Goal: Task Accomplishment & Management: Complete application form

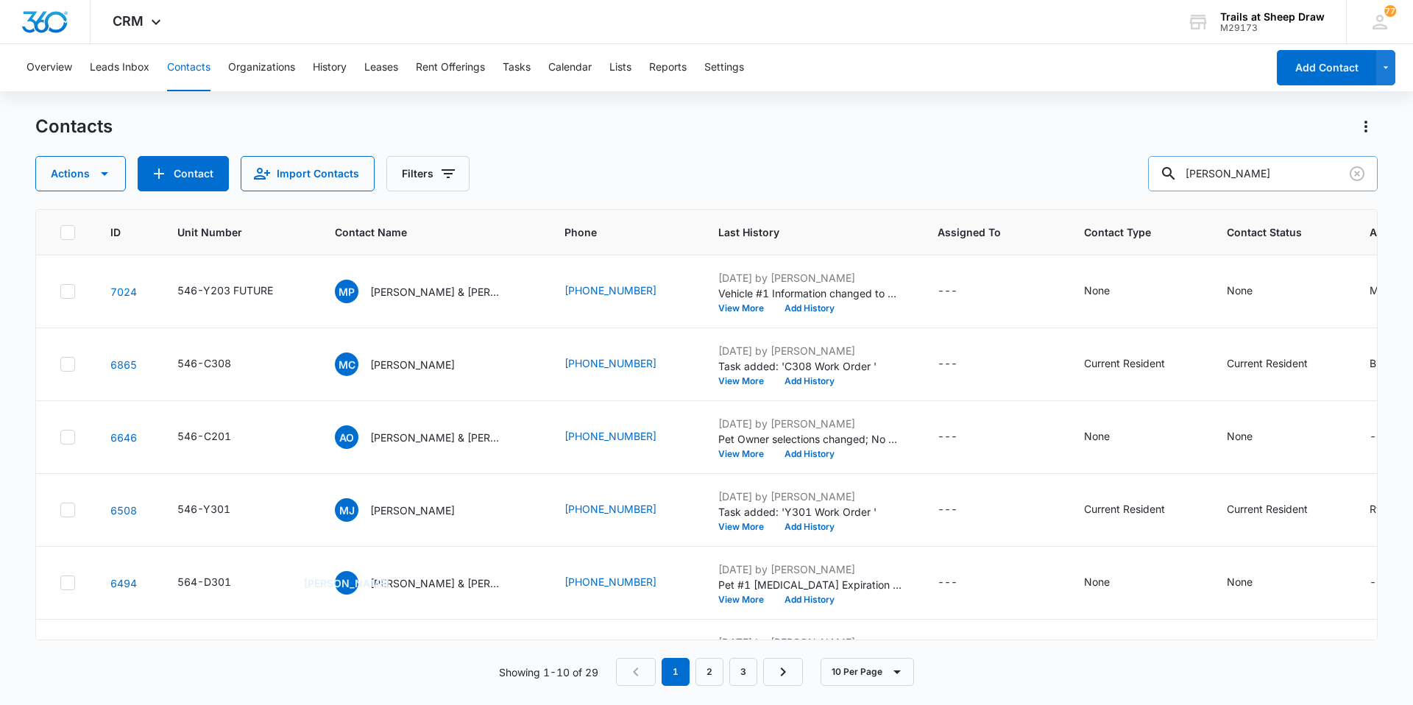
click at [1232, 174] on input "[PERSON_NAME]" at bounding box center [1263, 173] width 230 height 35
type input "[PERSON_NAME]"
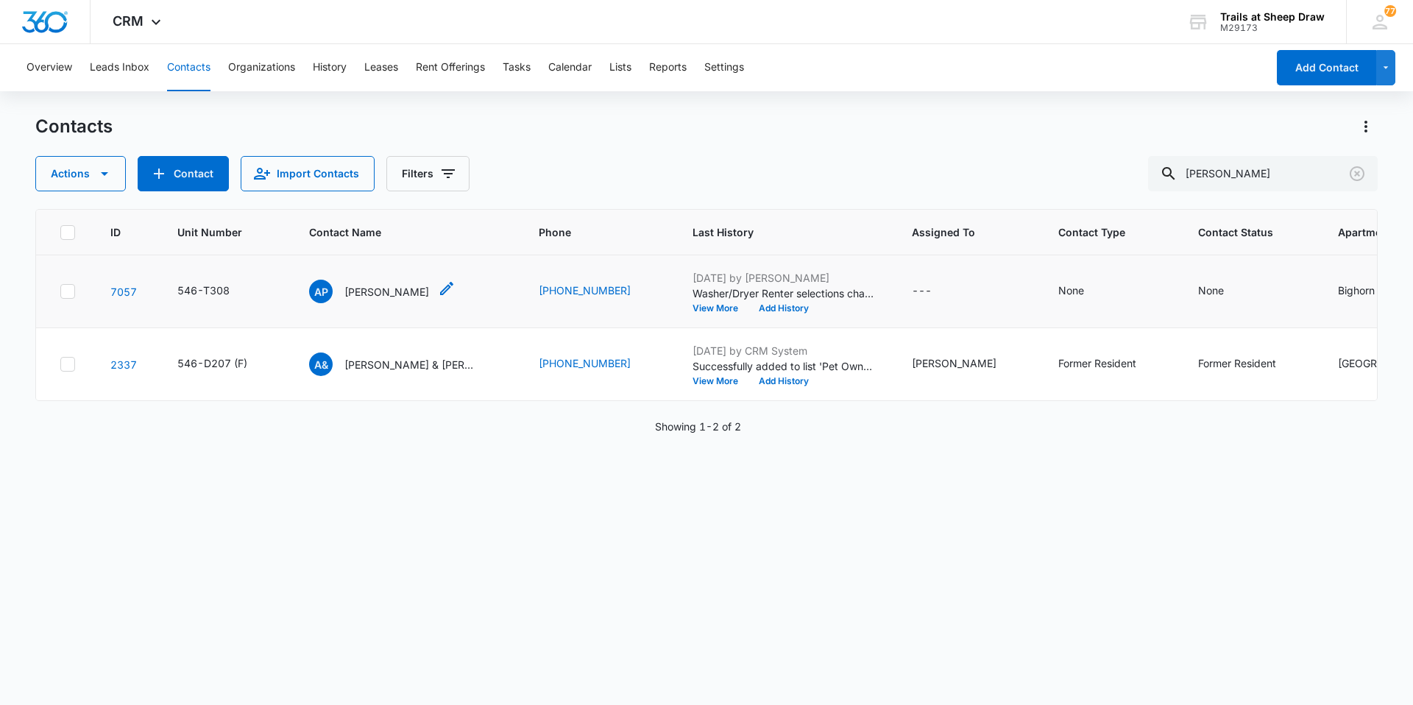
click at [386, 295] on p "[PERSON_NAME]" at bounding box center [386, 291] width 85 height 15
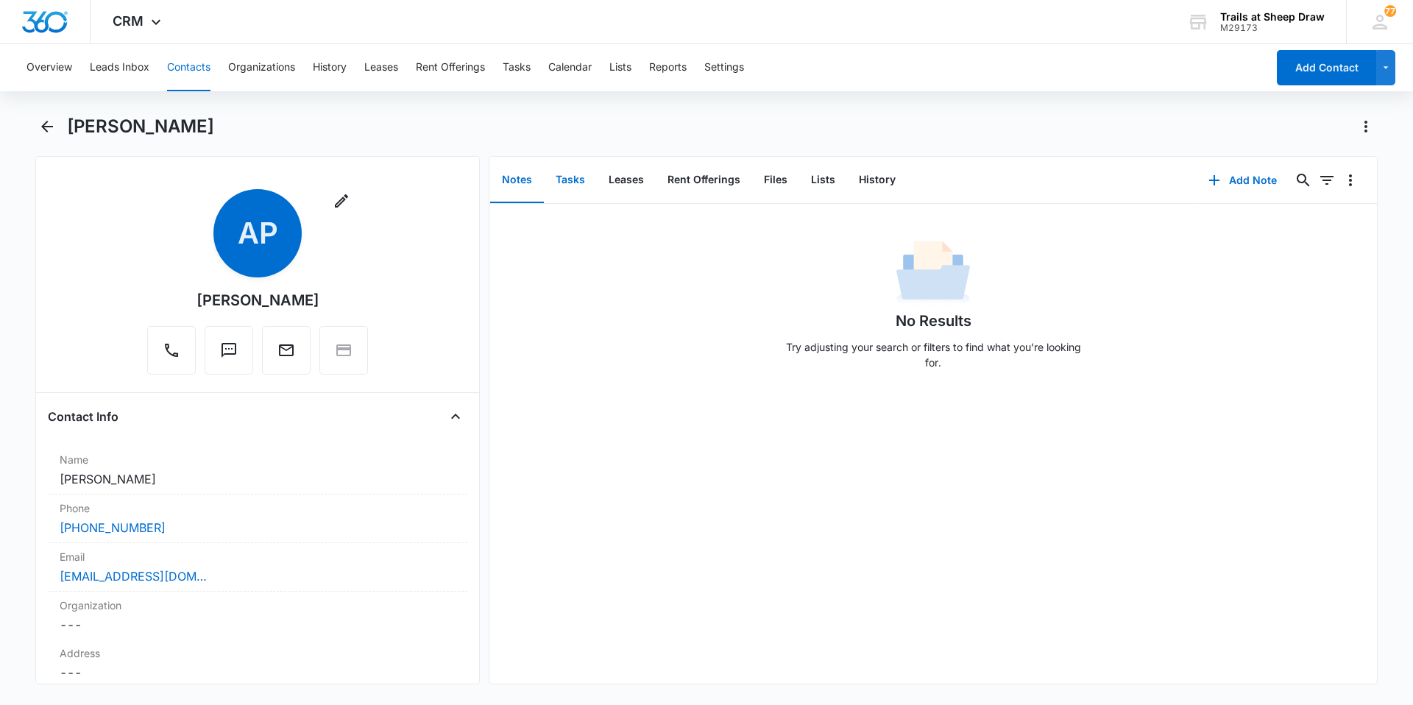
click at [562, 180] on button "Tasks" at bounding box center [570, 180] width 53 height 46
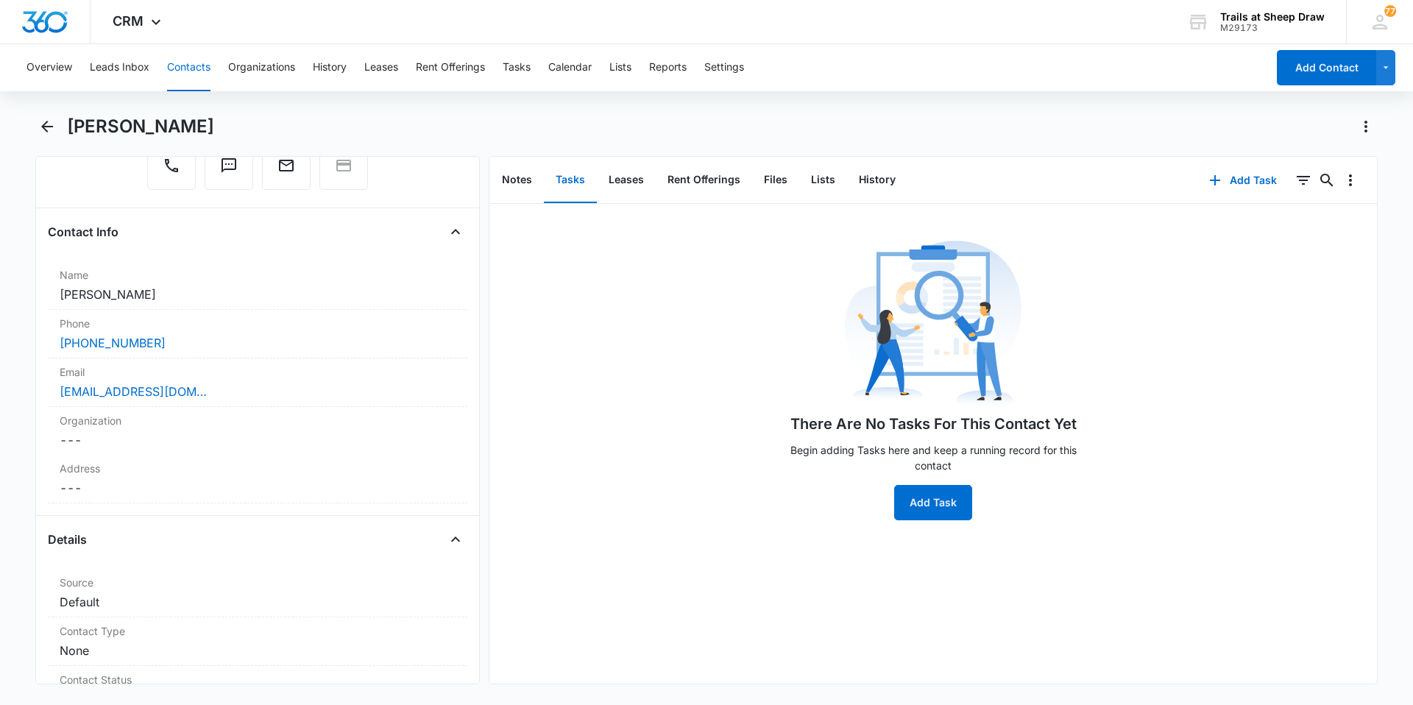
scroll to position [221, 0]
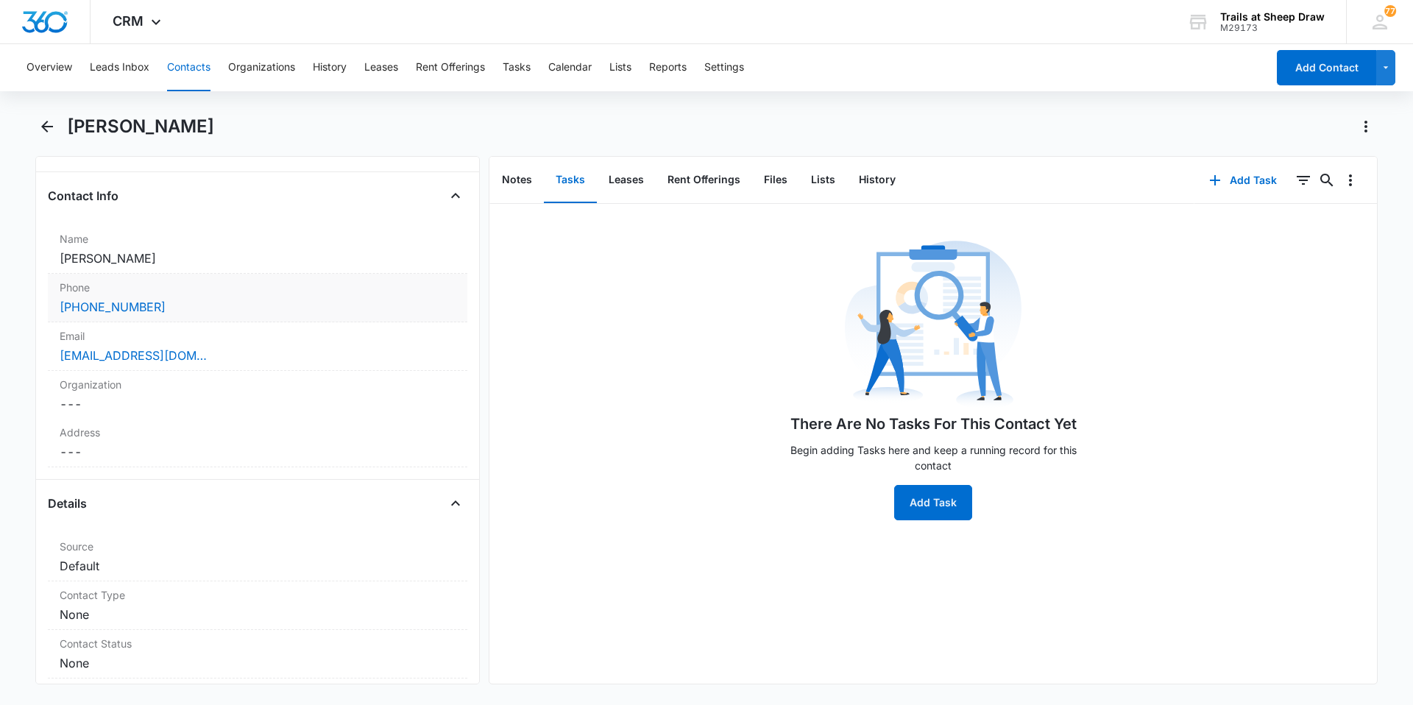
click at [177, 306] on div "[PHONE_NUMBER]" at bounding box center [258, 307] width 396 height 18
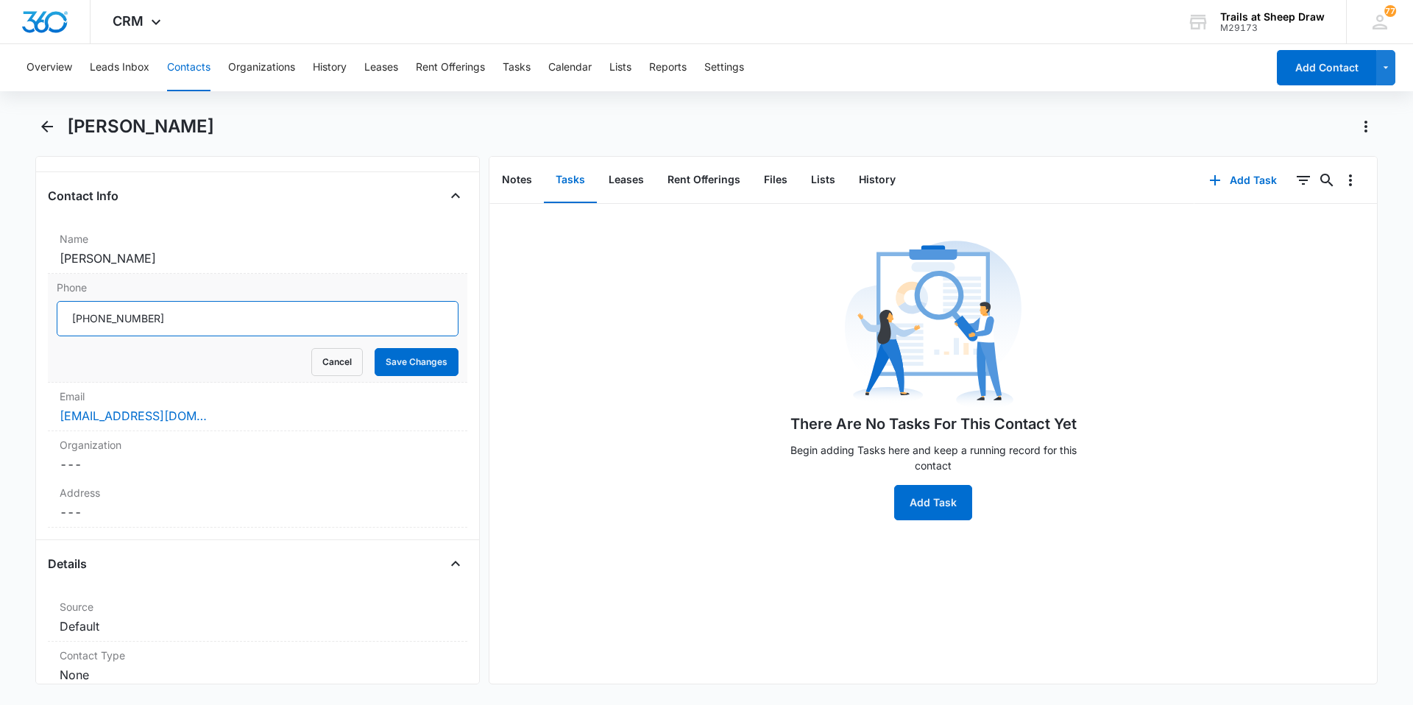
drag, startPoint x: 161, startPoint y: 319, endPoint x: 103, endPoint y: 318, distance: 58.1
click at [103, 318] on input "Phone" at bounding box center [258, 318] width 402 height 35
type input "[PHONE_NUMBER]"
click at [375, 348] on button "Save Changes" at bounding box center [417, 362] width 84 height 28
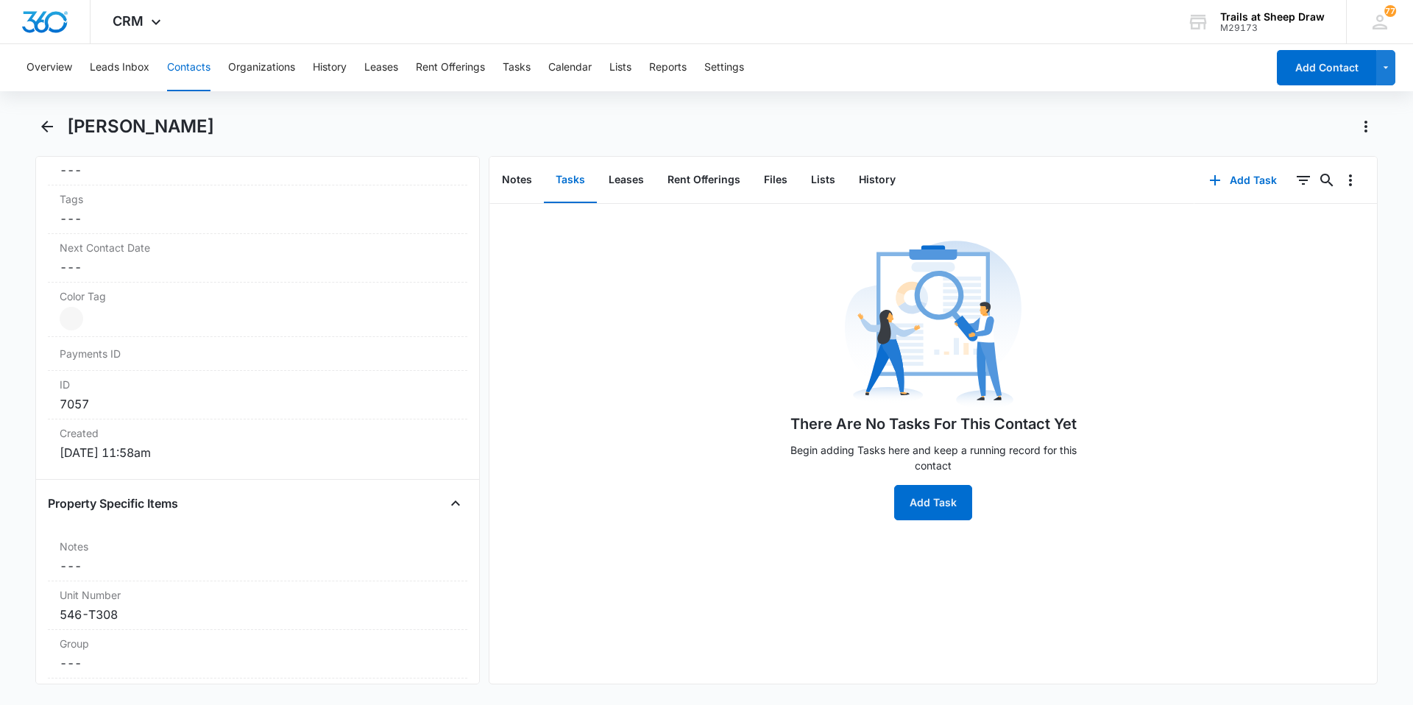
scroll to position [394, 0]
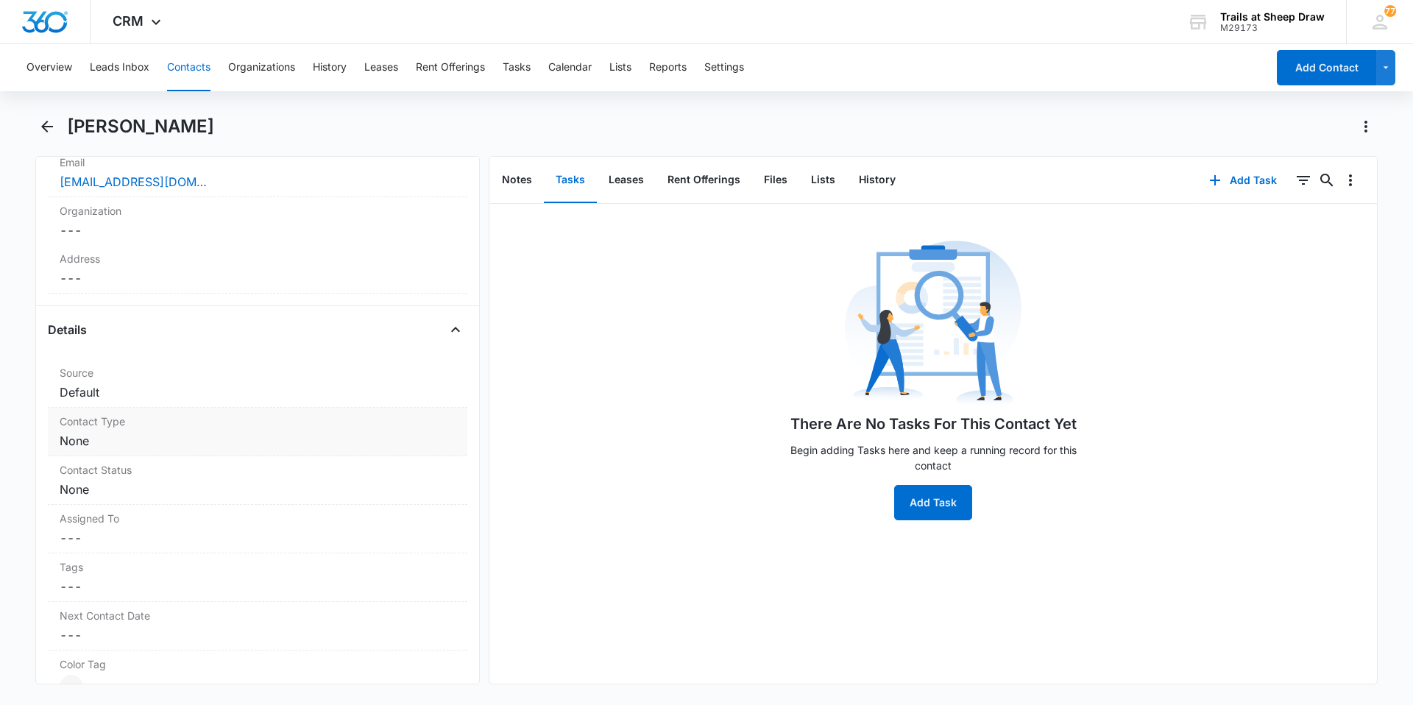
click at [232, 408] on dl "Source Cancel Save Changes Default Contact Type Cancel Save Changes None Contac…" at bounding box center [257, 597] width 419 height 476
click at [185, 73] on button "Contacts" at bounding box center [188, 67] width 43 height 47
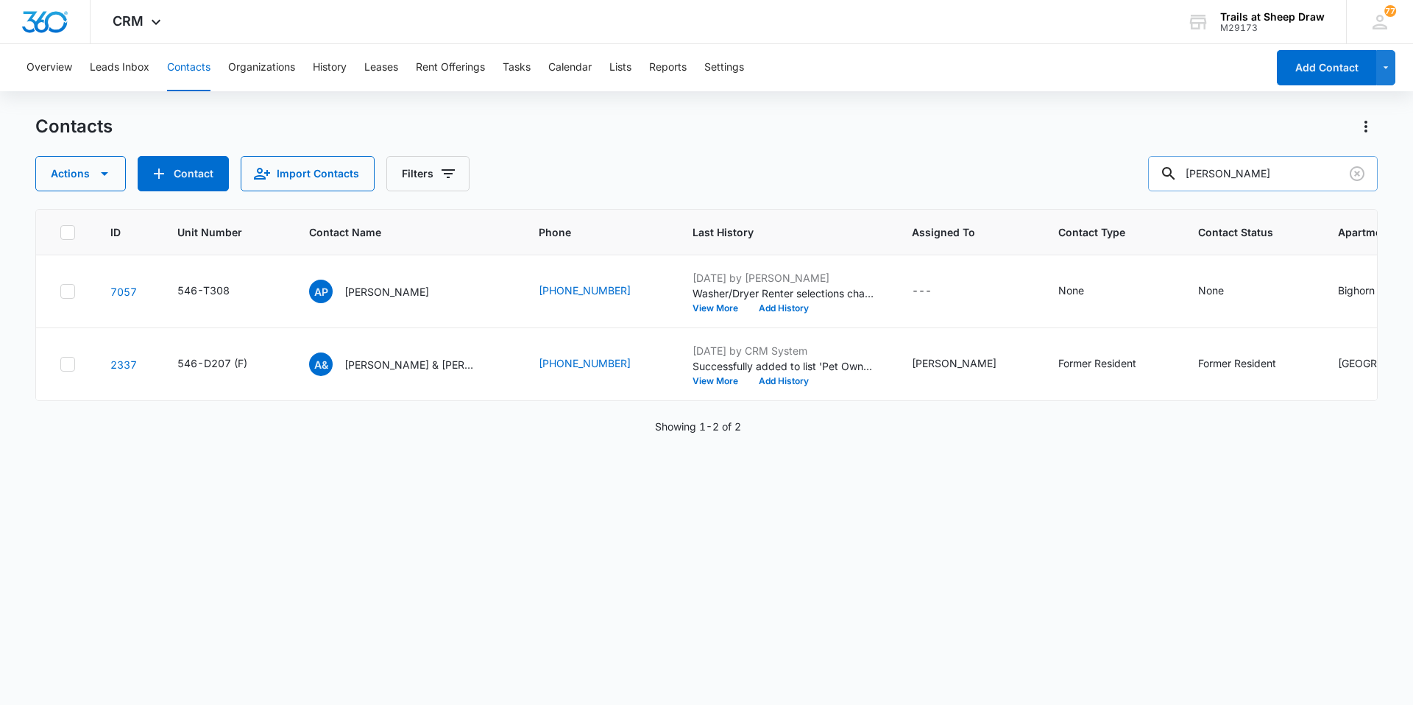
click at [1251, 188] on input "[PERSON_NAME]" at bounding box center [1263, 173] width 230 height 35
click at [1250, 188] on input "[PERSON_NAME]" at bounding box center [1263, 173] width 230 height 35
type input "T308"
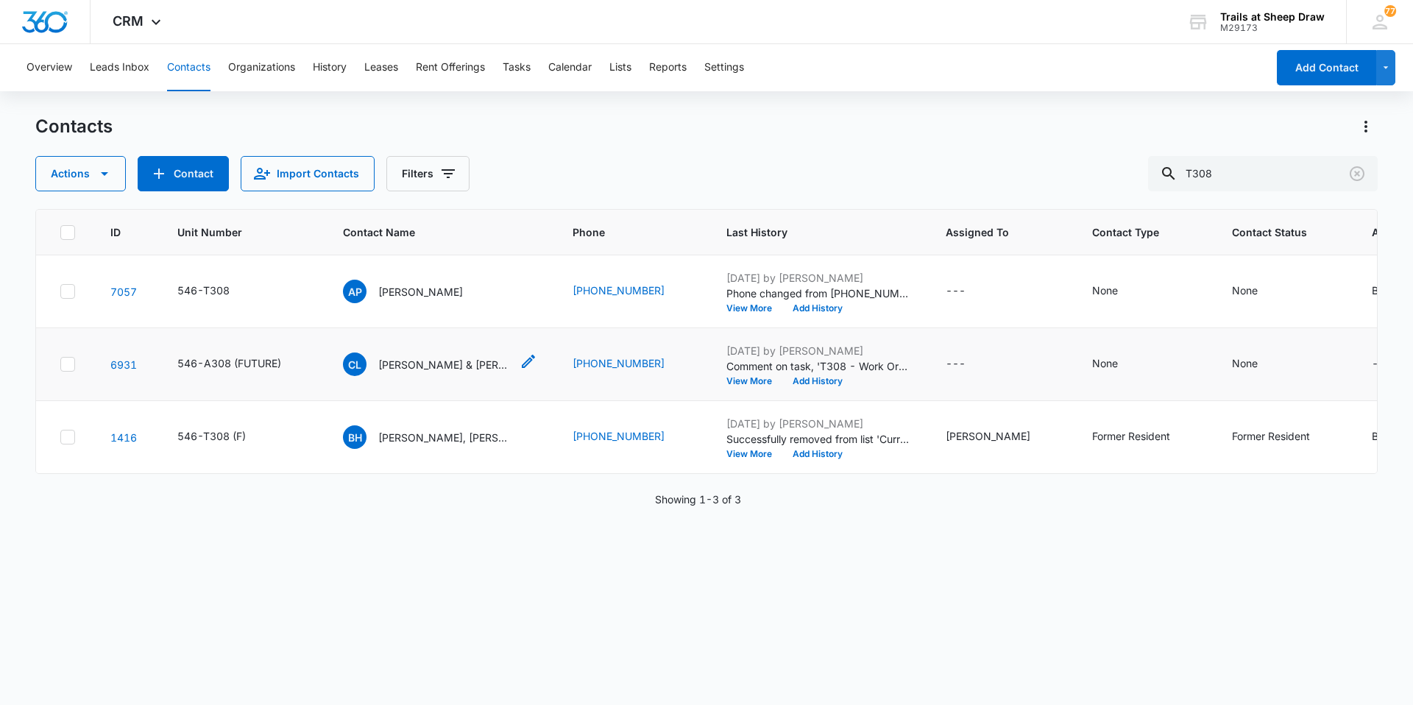
click at [419, 361] on p "[PERSON_NAME] & [PERSON_NAME]" at bounding box center [444, 364] width 132 height 15
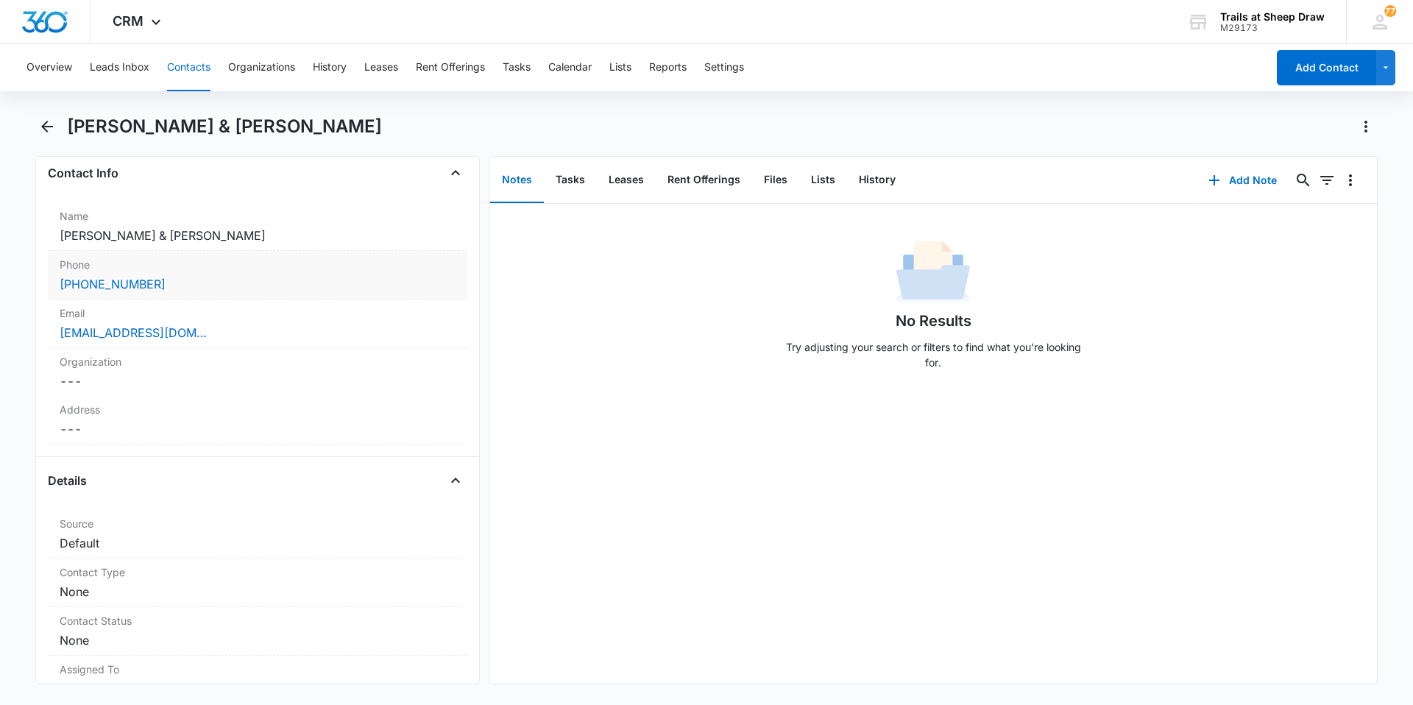
scroll to position [74, 0]
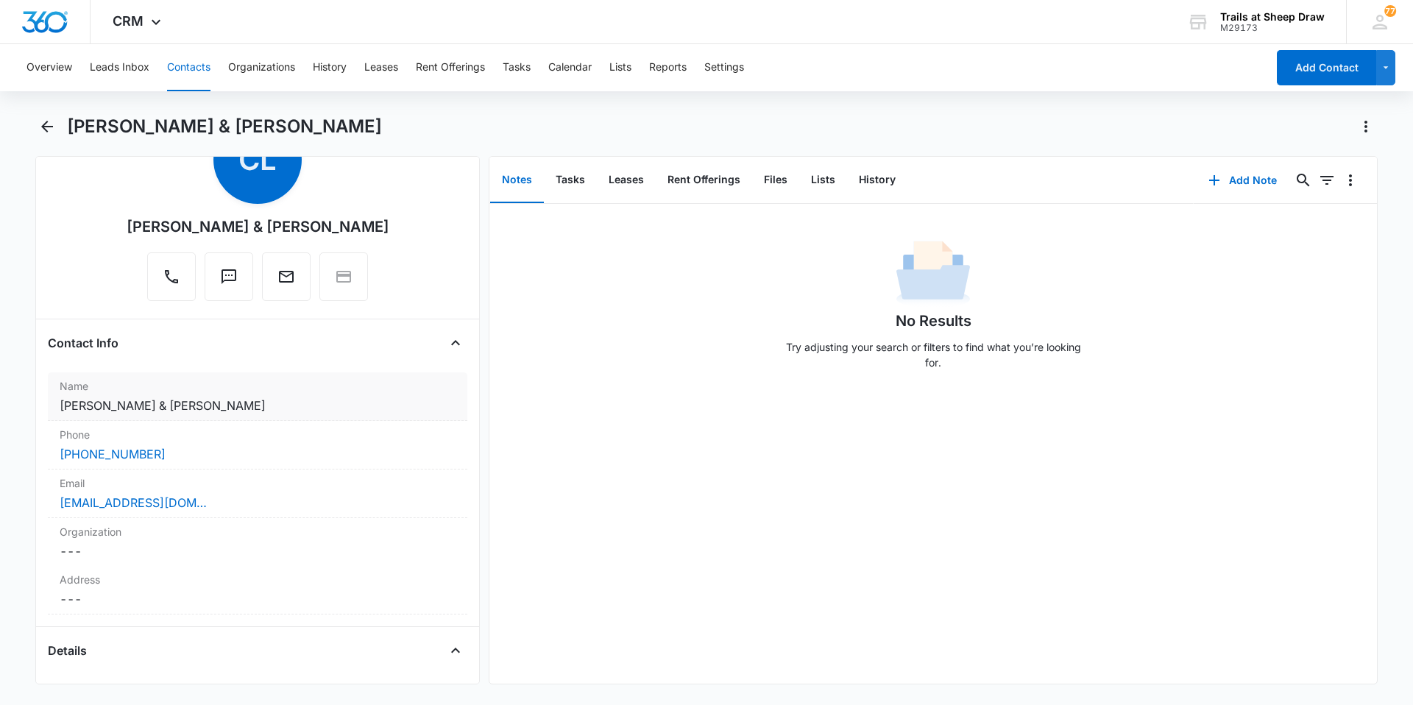
click at [252, 406] on dd "Cancel Save Changes [PERSON_NAME] & [PERSON_NAME]" at bounding box center [258, 406] width 396 height 18
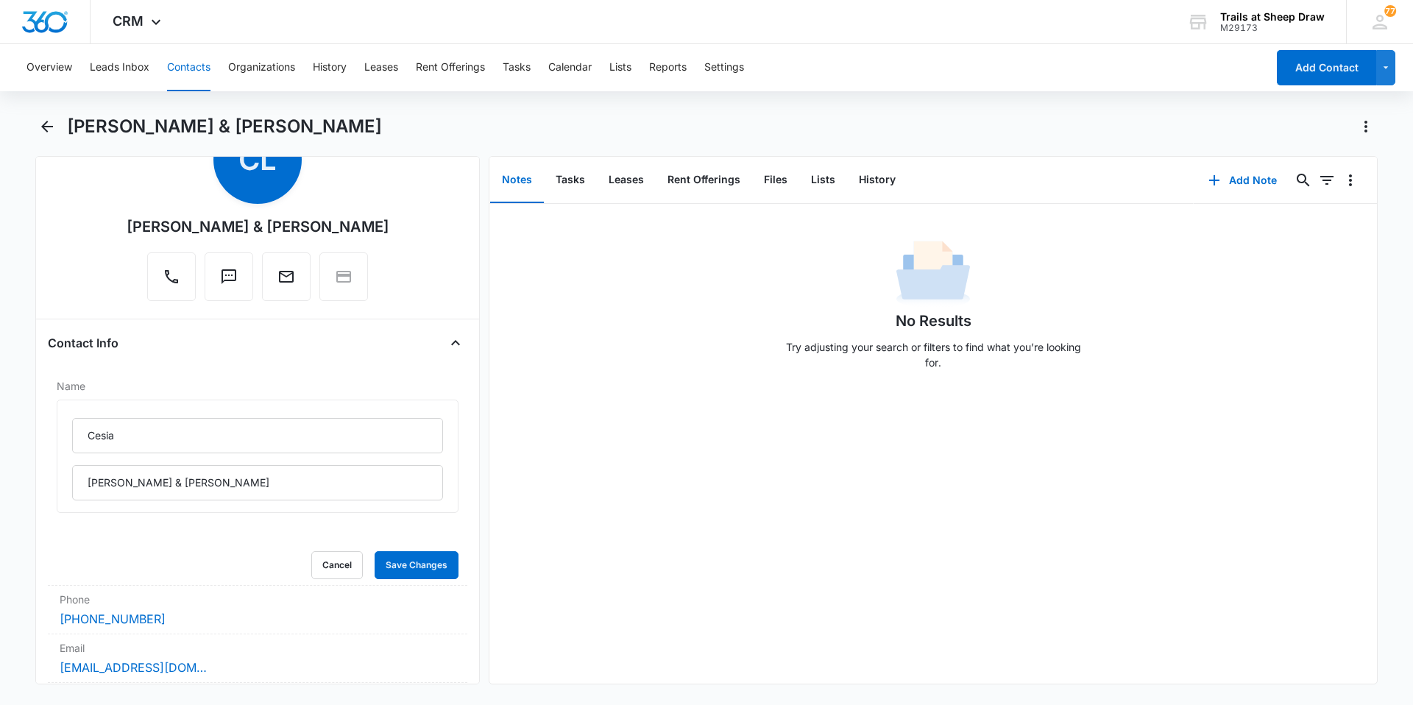
click at [15, 376] on main "[PERSON_NAME] & [PERSON_NAME] Remove CL [PERSON_NAME] & [PERSON_NAME] Contact I…" at bounding box center [706, 408] width 1413 height 587
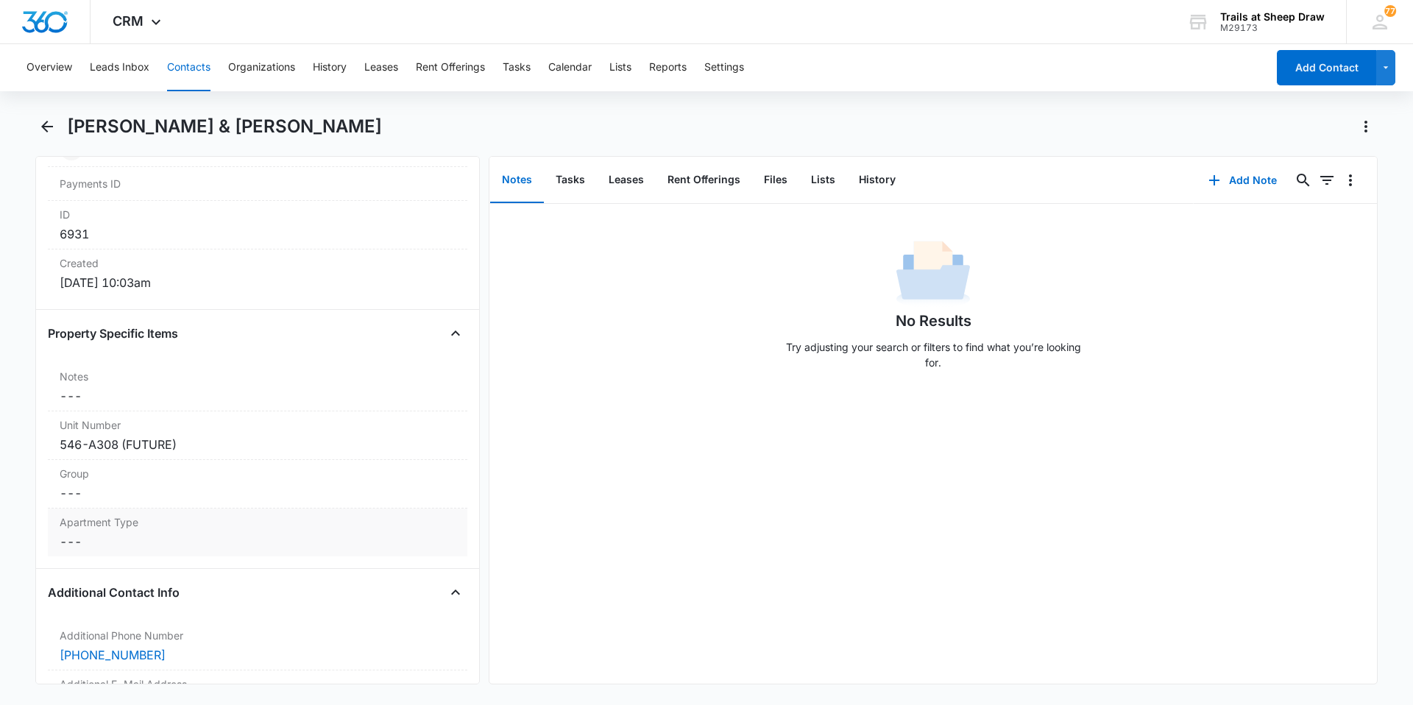
scroll to position [1178, 0]
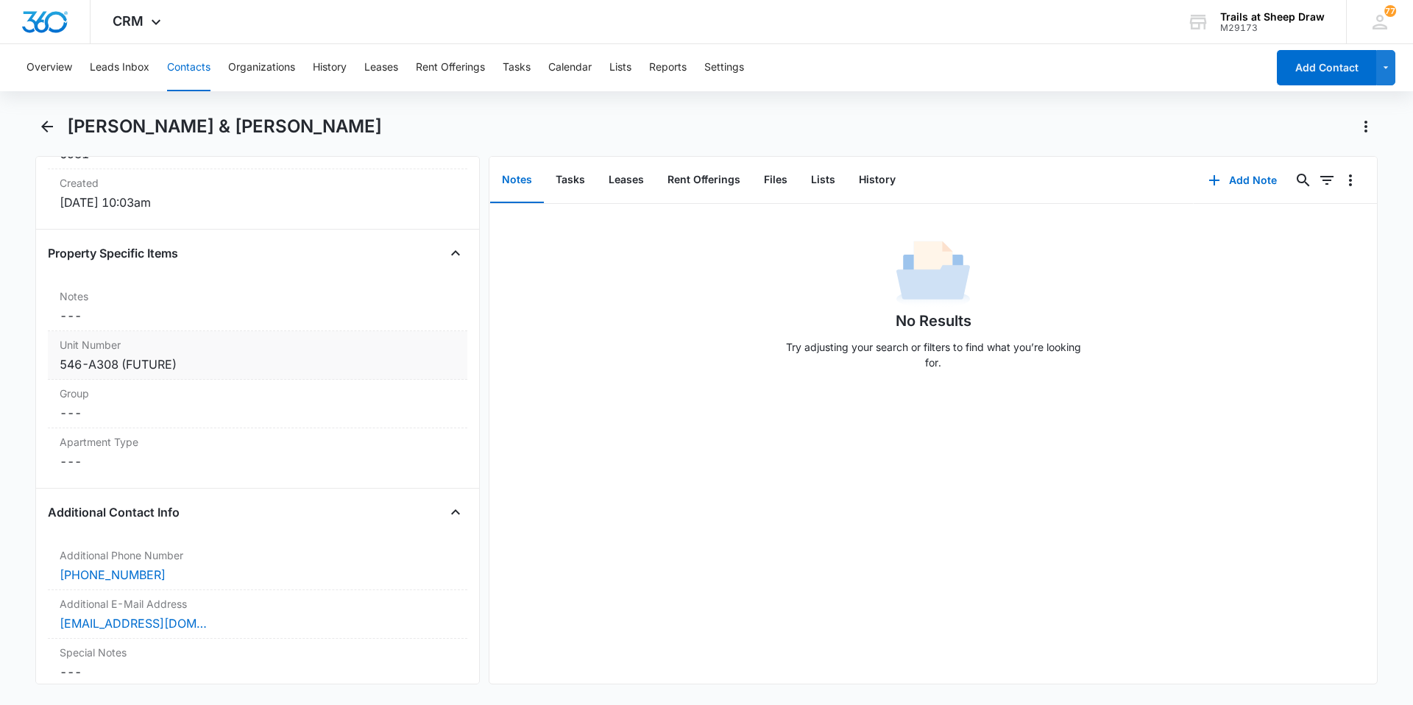
click at [144, 365] on div "546-A308 (FUTURE)" at bounding box center [258, 364] width 396 height 18
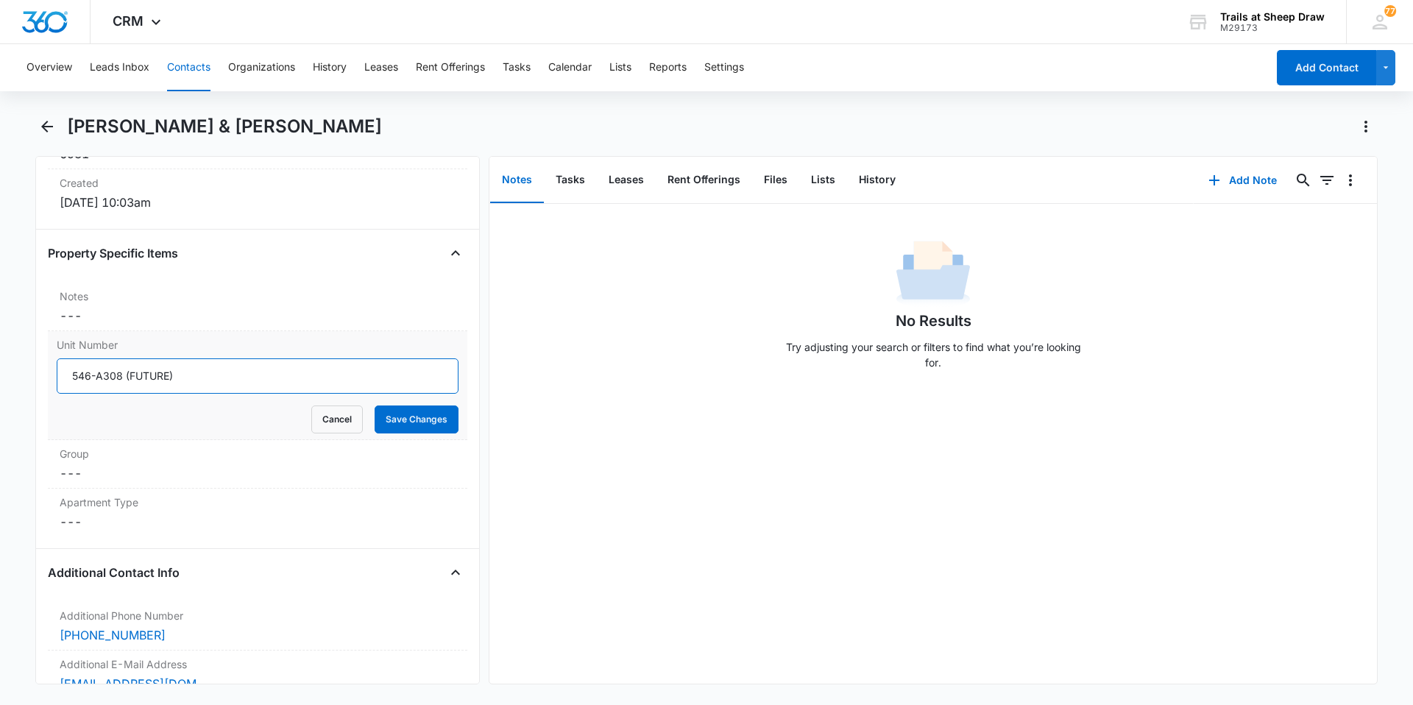
click at [183, 379] on input "546-A308 (FUTURE)" at bounding box center [258, 375] width 402 height 35
drag, startPoint x: 190, startPoint y: 381, endPoint x: 124, endPoint y: 382, distance: 66.2
click at [124, 382] on input "546-A308 (FUTURE)" at bounding box center [258, 375] width 402 height 35
type input "546-A308"
click at [428, 419] on button "Save Changes" at bounding box center [417, 420] width 84 height 28
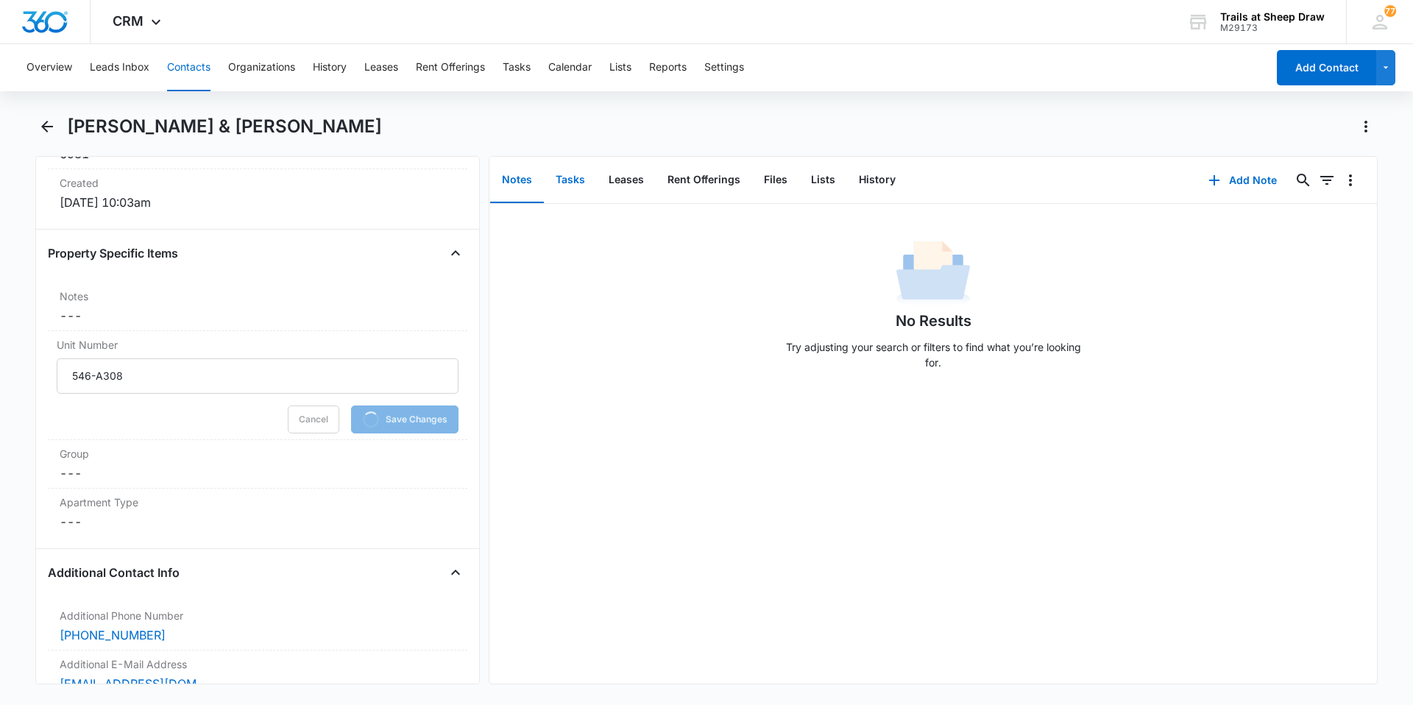
click at [566, 171] on button "Tasks" at bounding box center [570, 180] width 53 height 46
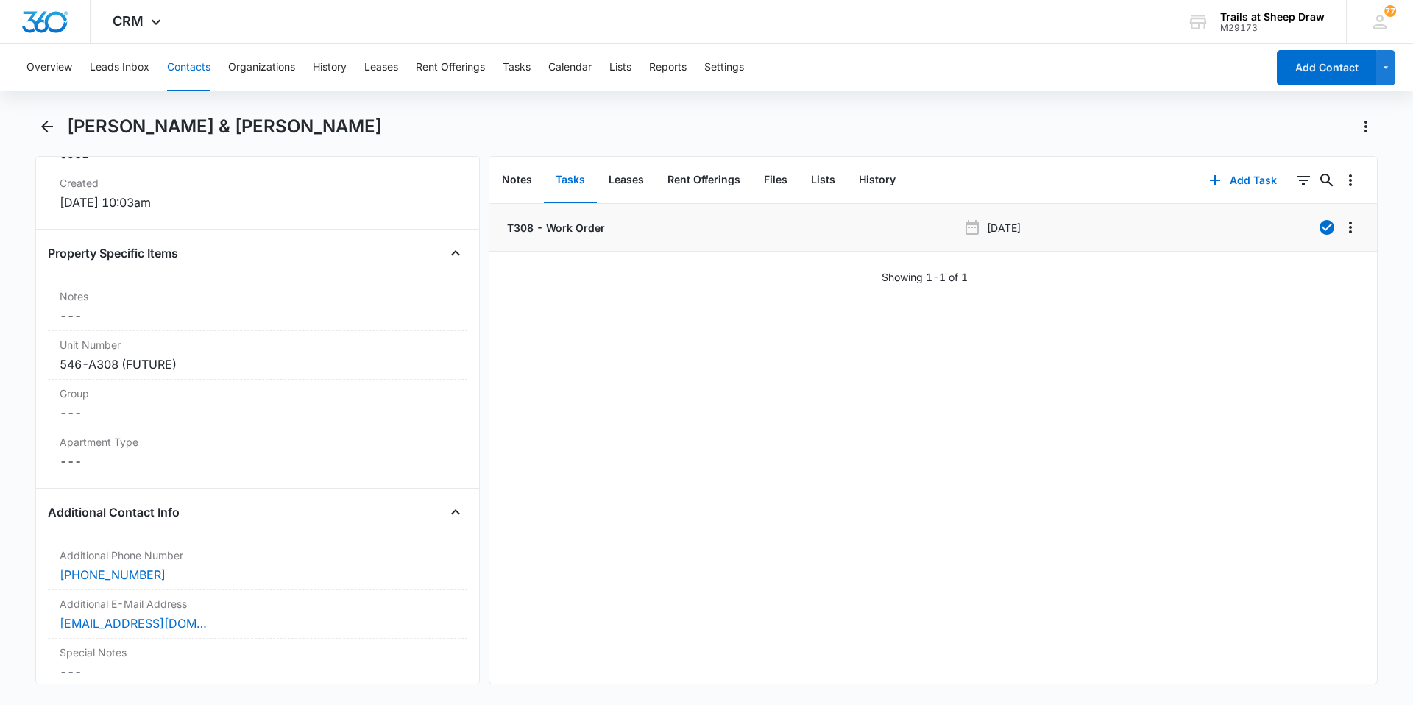
click at [634, 227] on div "T308 - Work Order" at bounding box center [730, 227] width 453 height 15
click at [558, 232] on p "T308 - Work Order" at bounding box center [554, 227] width 101 height 15
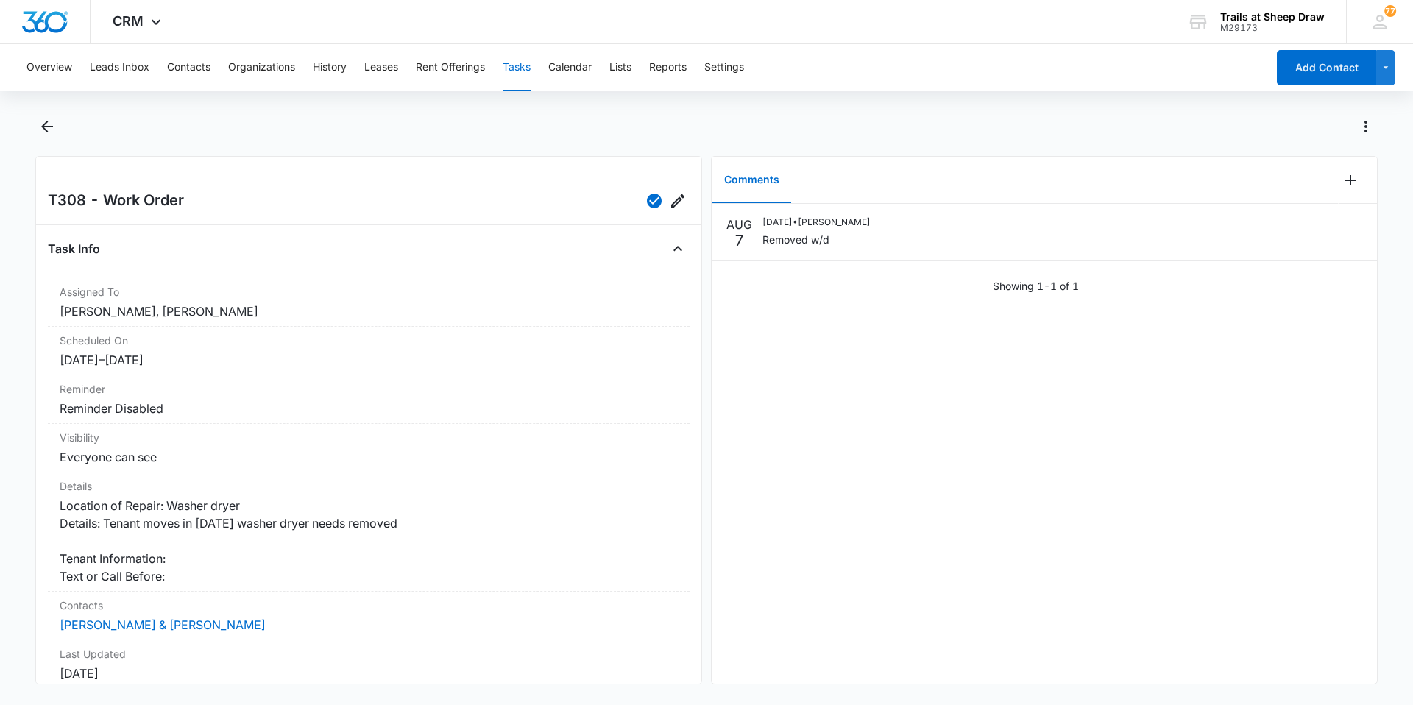
click at [964, 100] on div "Overview Leads Inbox Contacts Organizations History Leases Rent Offerings Tasks…" at bounding box center [706, 373] width 1413 height 658
click at [205, 64] on button "Contacts" at bounding box center [188, 67] width 43 height 47
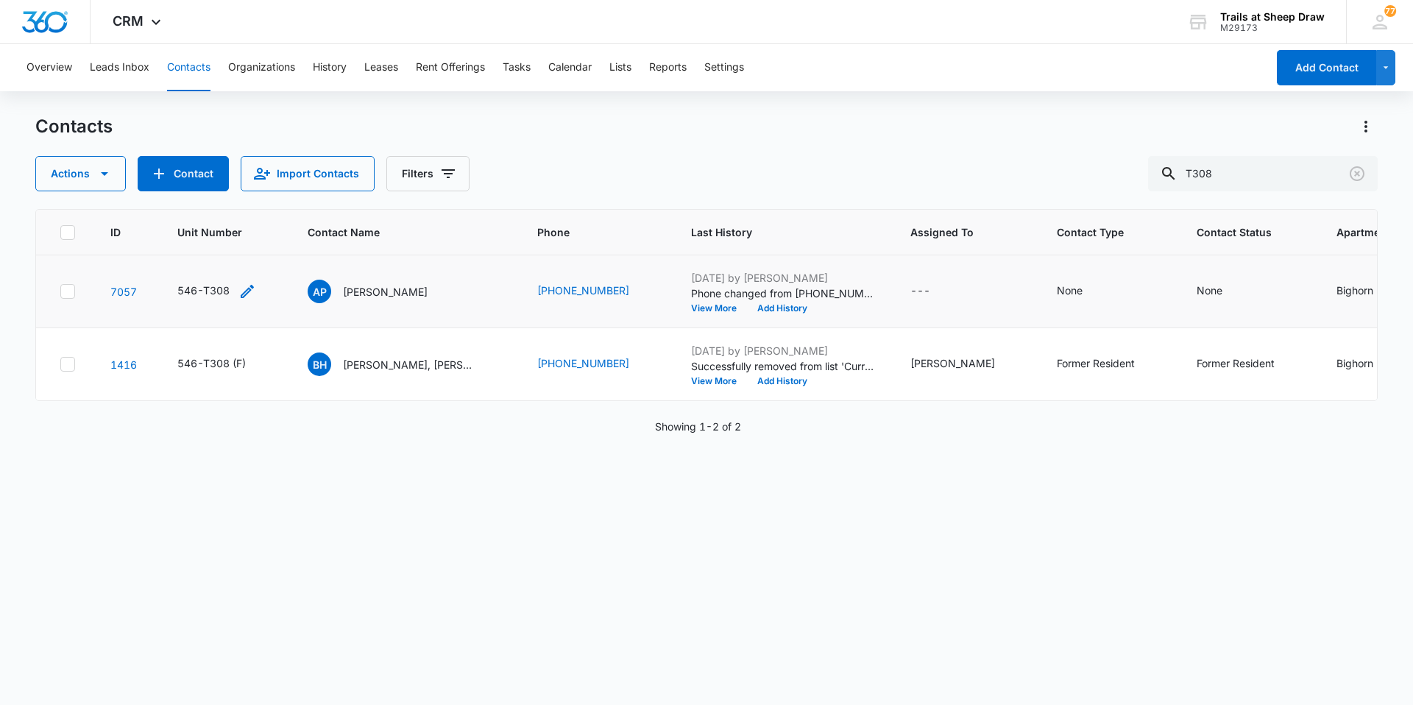
click at [210, 291] on div "546-T308" at bounding box center [203, 290] width 52 height 15
click at [372, 291] on p "[PERSON_NAME]" at bounding box center [385, 291] width 85 height 15
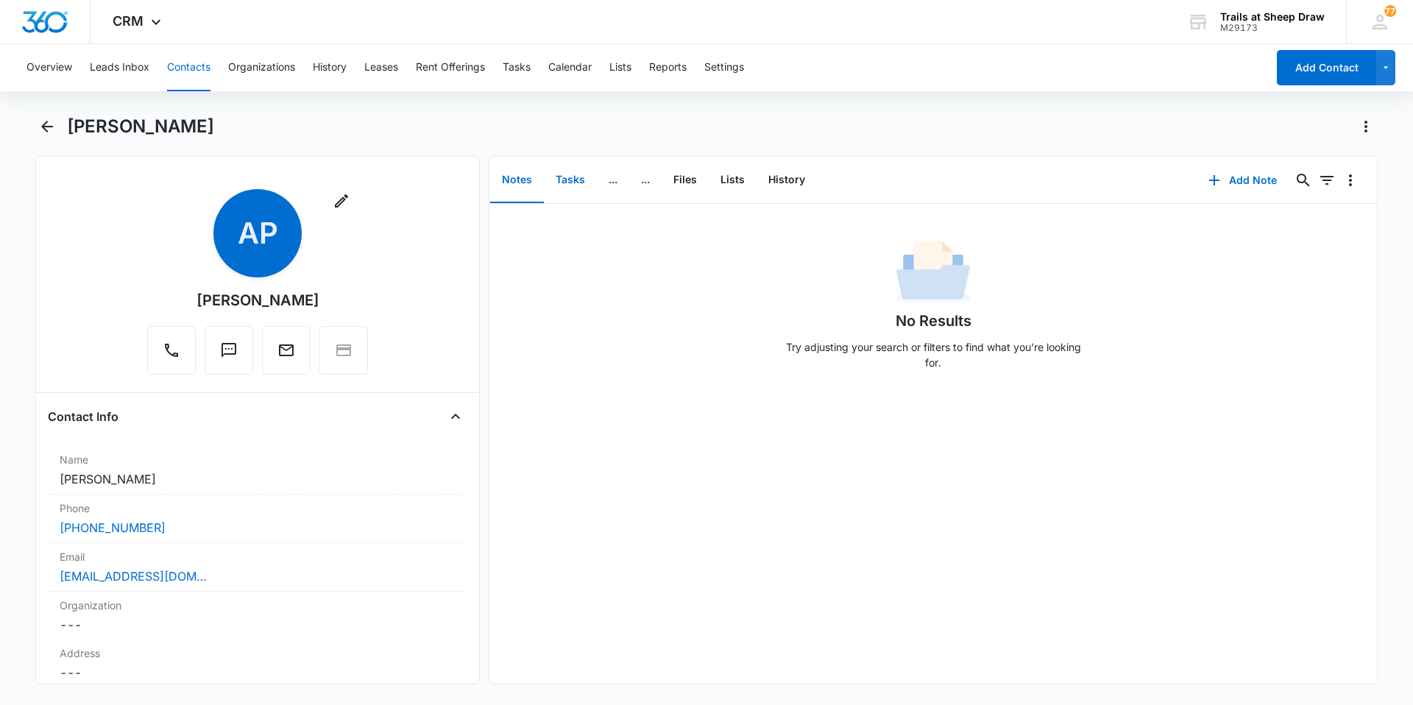
click at [559, 184] on button "Tasks" at bounding box center [570, 180] width 53 height 46
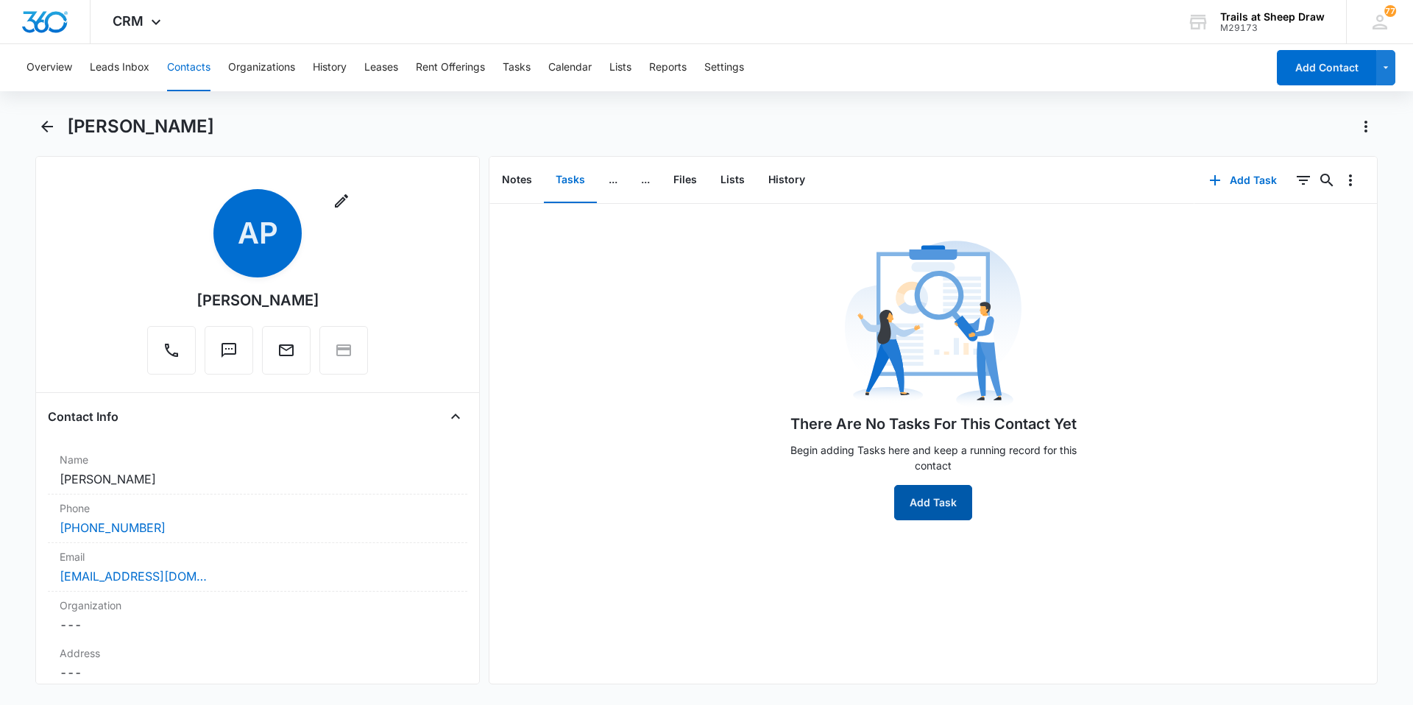
click at [902, 513] on button "Add Task" at bounding box center [933, 502] width 78 height 35
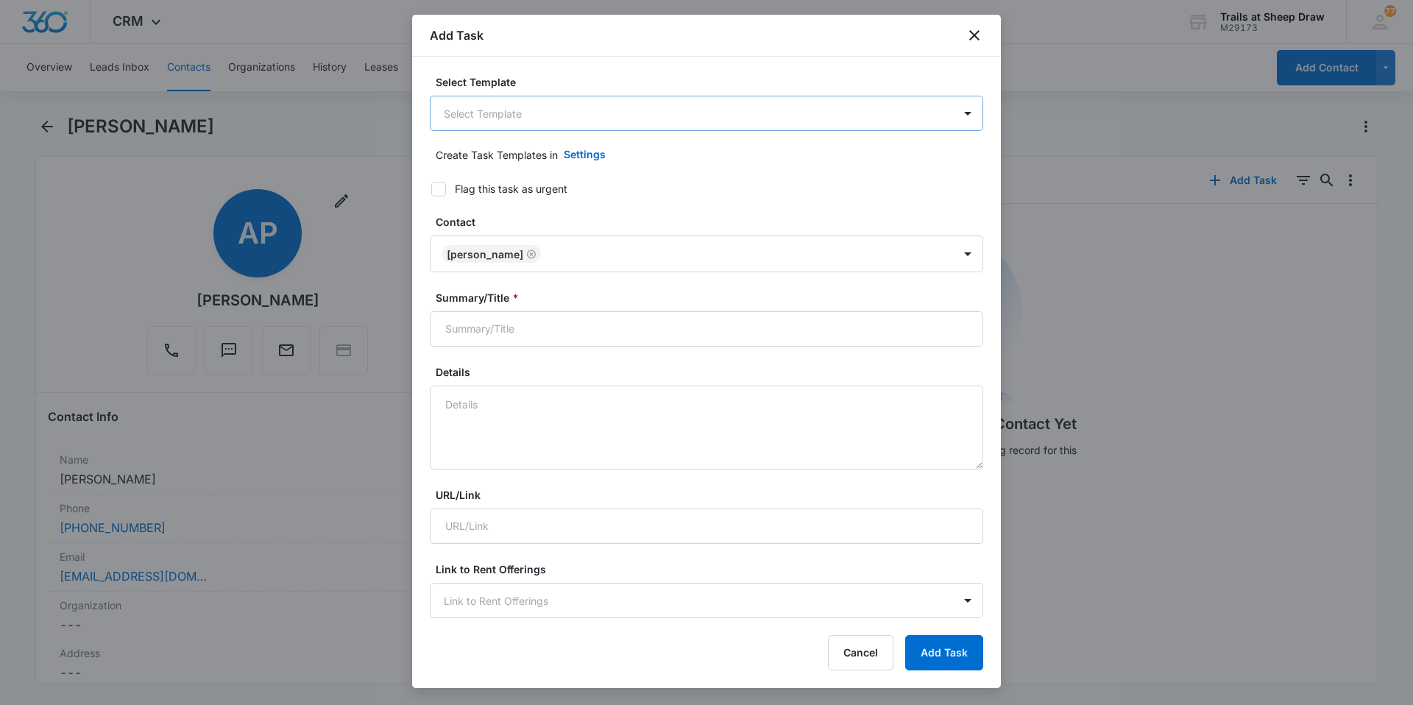
click at [559, 113] on body "CRM Apps Reputation Websites Forms CRM Email Social Content Ads Intelligence Fi…" at bounding box center [706, 352] width 1413 height 705
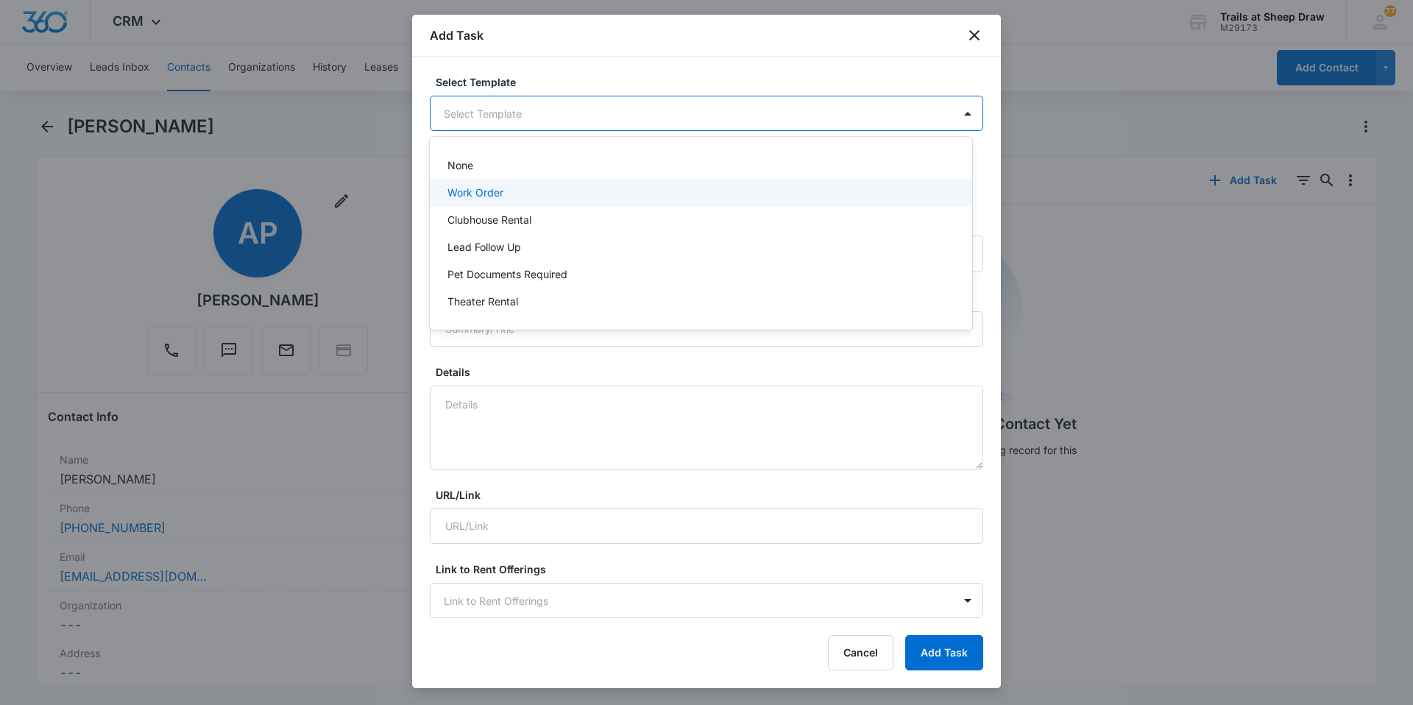
click at [515, 198] on div "Work Order" at bounding box center [699, 192] width 504 height 15
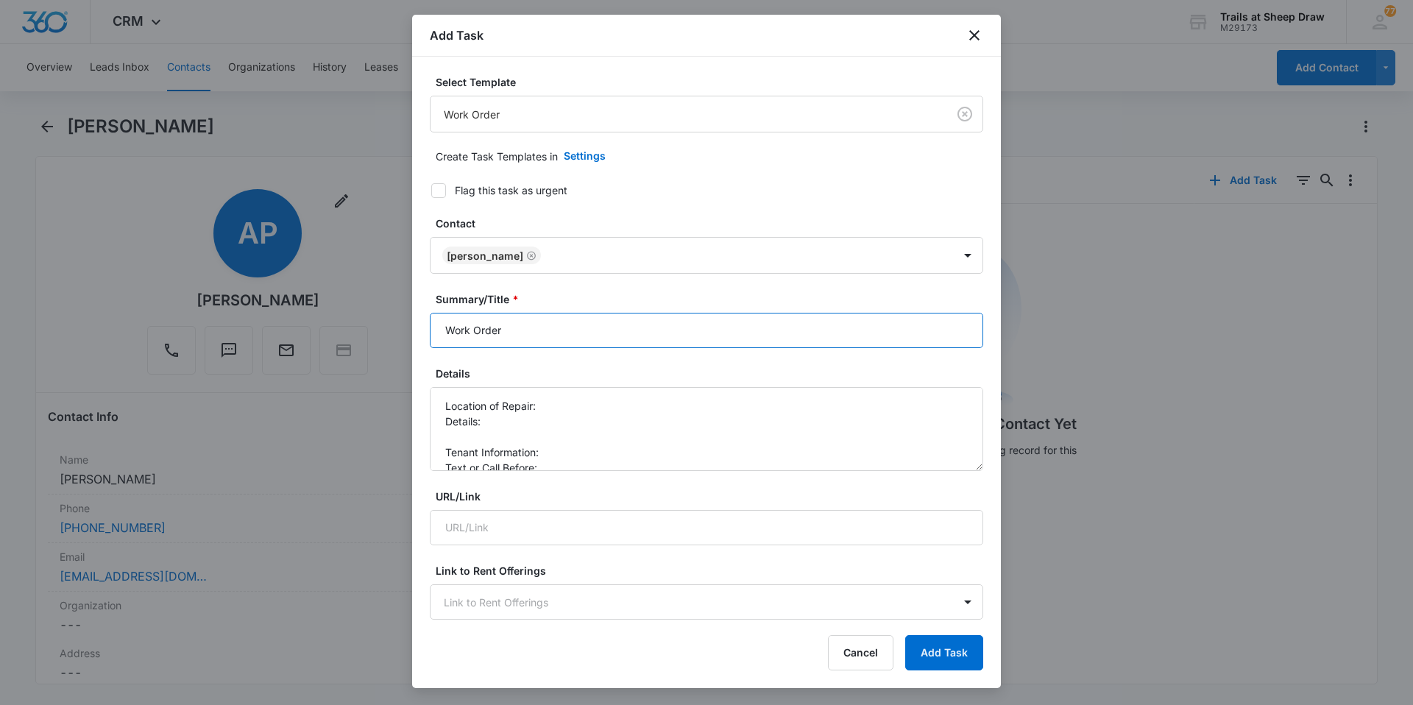
click at [443, 330] on input "Work Order" at bounding box center [706, 330] width 553 height 35
type input "T308 Work Order"
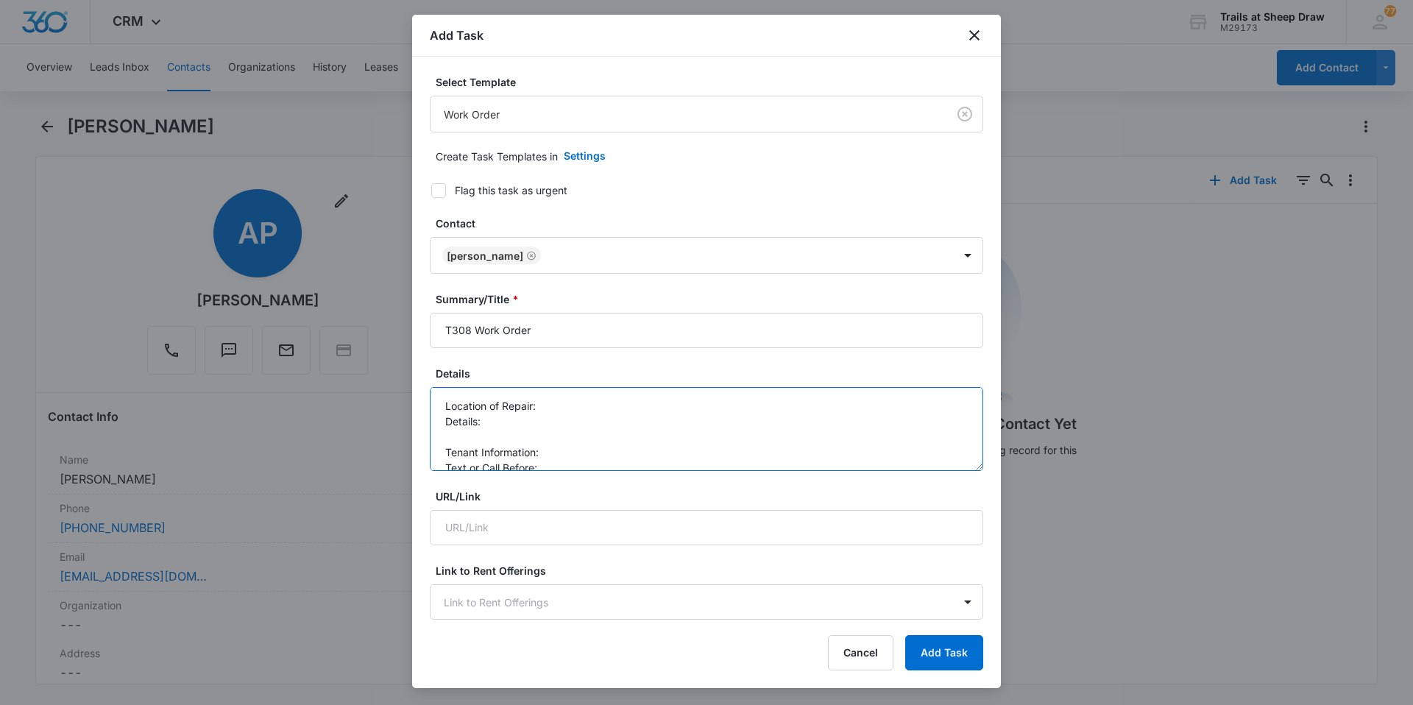
click at [615, 392] on textarea "Location of Repair: Details: Tenant Information: Text or Call Before:" at bounding box center [706, 429] width 553 height 84
click at [511, 426] on textarea "Location of Repair: W/d Details: Tenant Information: Text or Call Before:" at bounding box center [706, 429] width 553 height 84
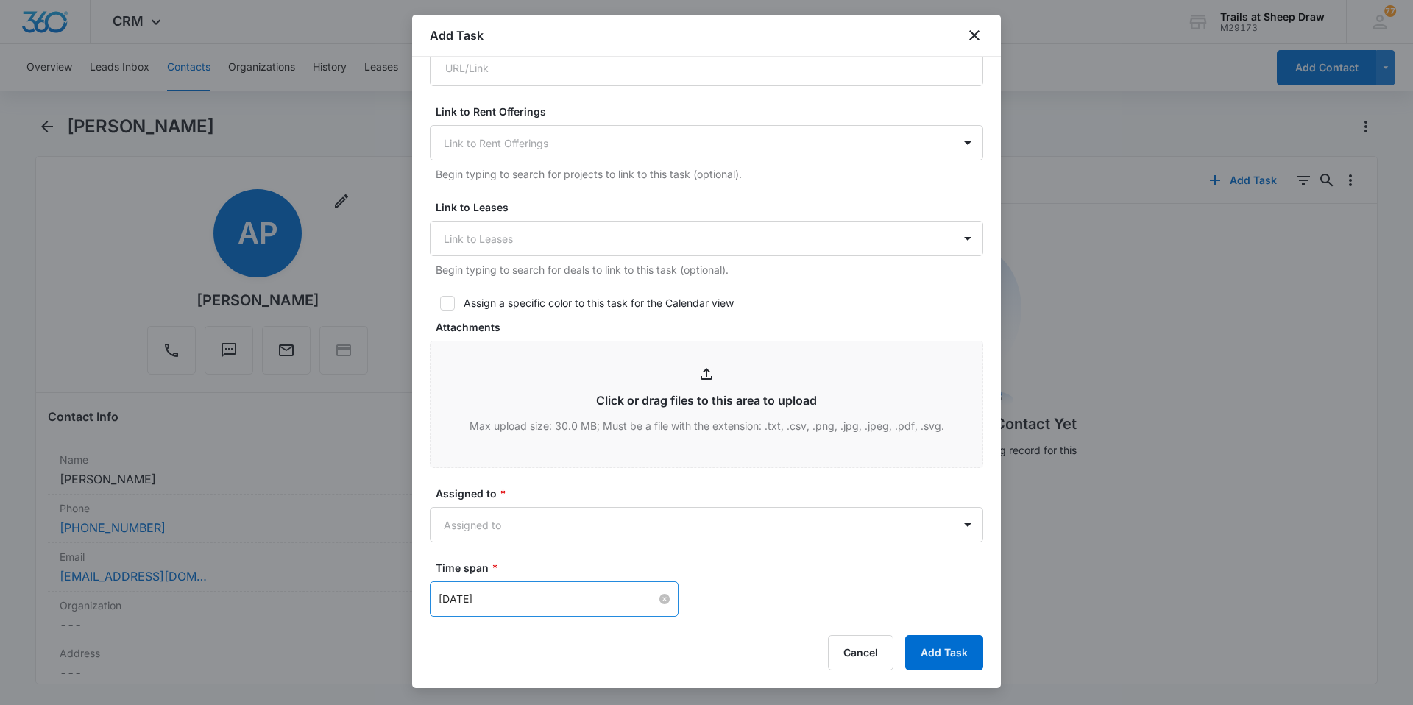
scroll to position [589, 0]
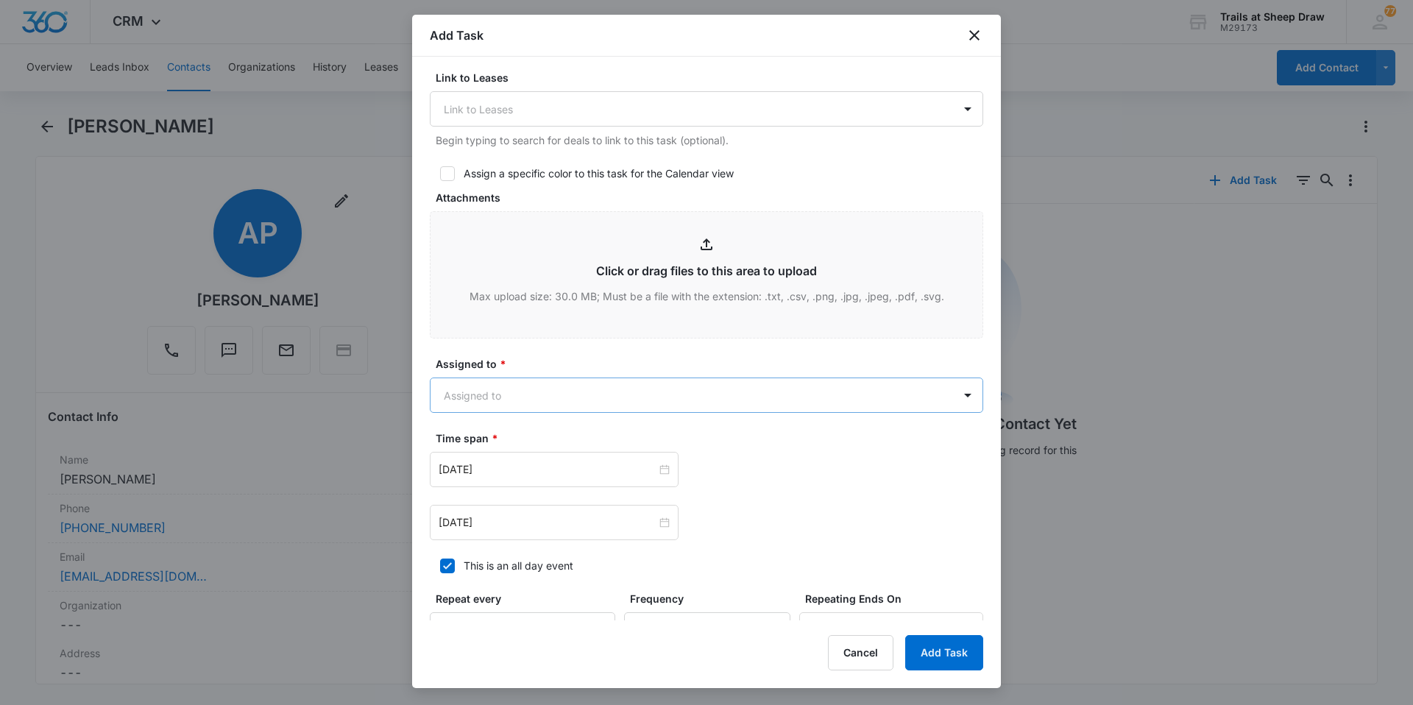
type textarea "Location of Repair: W/d Details: New move in install Tenant Information: Text o…"
click at [556, 396] on body "CRM Apps Reputation Websites Forms CRM Email Social Content Ads Intelligence Fi…" at bounding box center [706, 352] width 1413 height 705
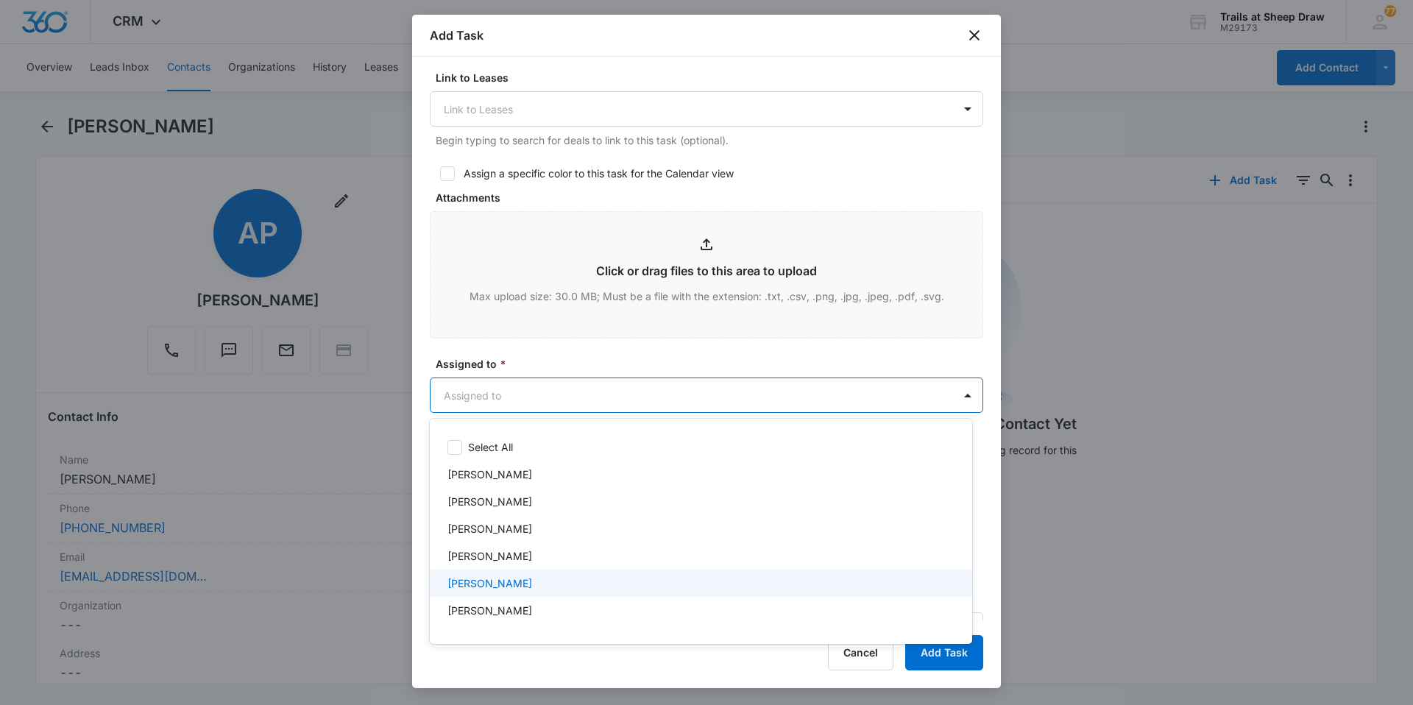
click at [559, 582] on div "[PERSON_NAME]" at bounding box center [699, 583] width 504 height 15
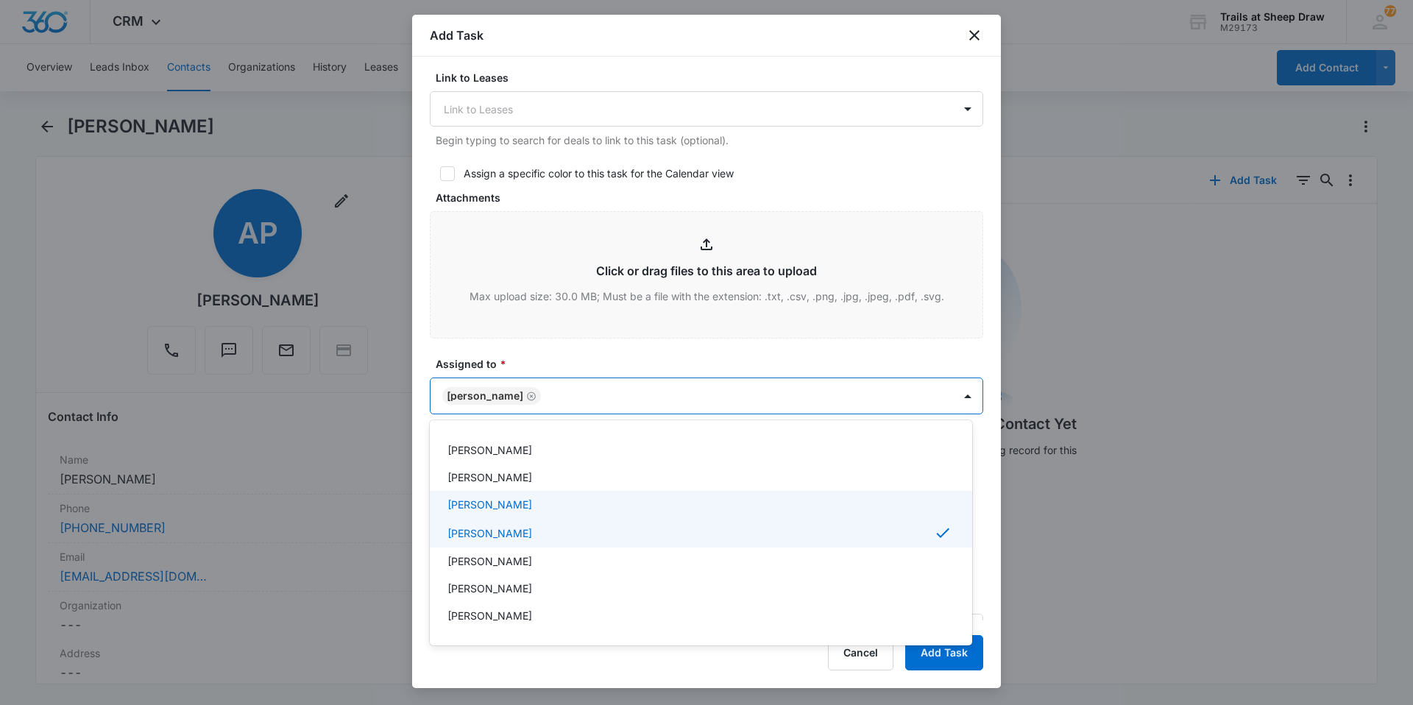
scroll to position [74, 0]
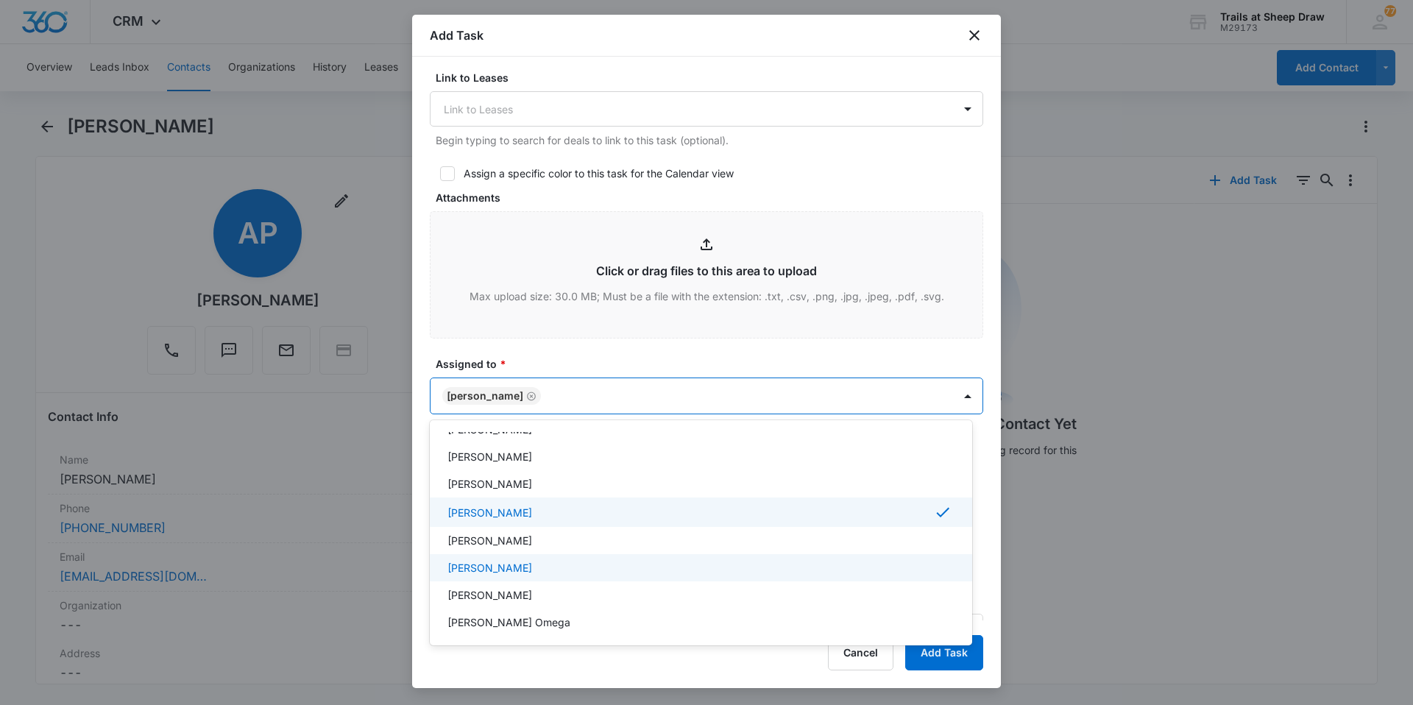
click at [523, 559] on div "[PERSON_NAME]" at bounding box center [701, 567] width 542 height 27
click at [646, 349] on div at bounding box center [706, 352] width 1413 height 705
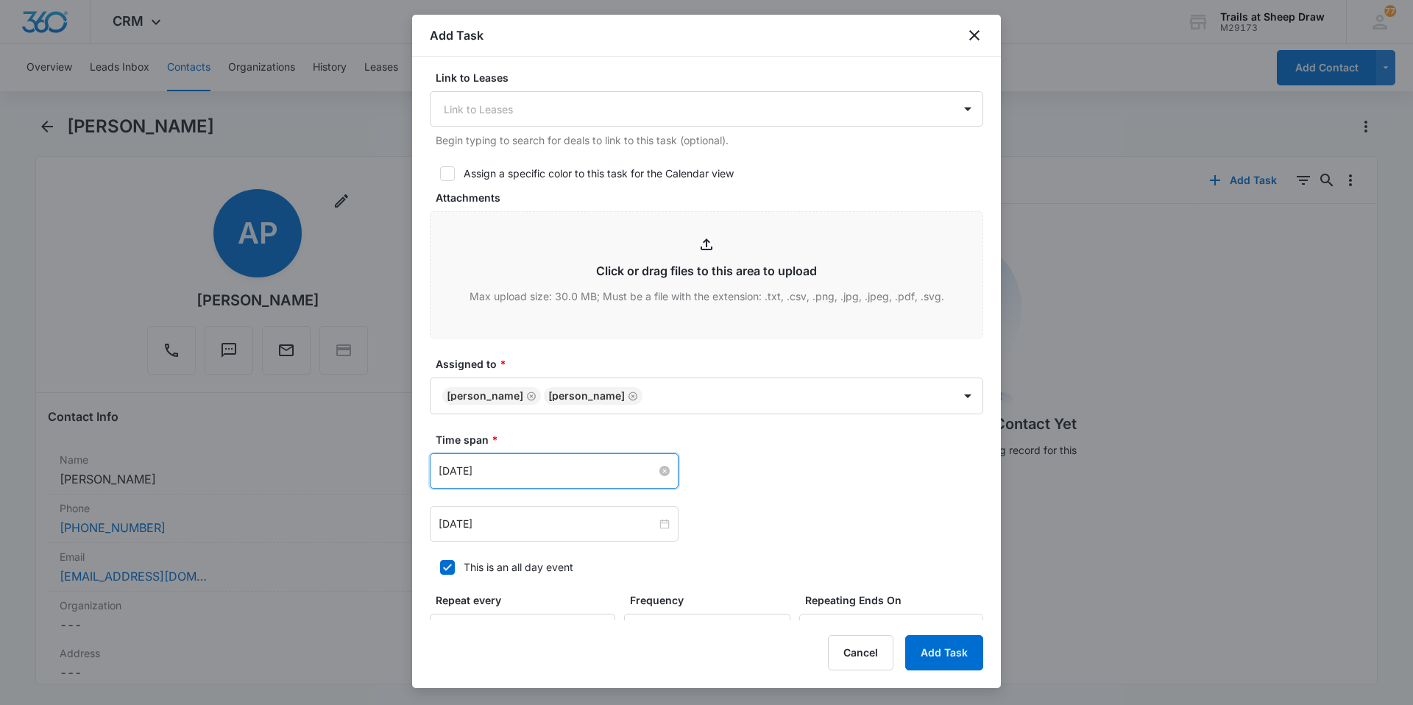
click at [597, 472] on input "[DATE]" at bounding box center [548, 471] width 218 height 16
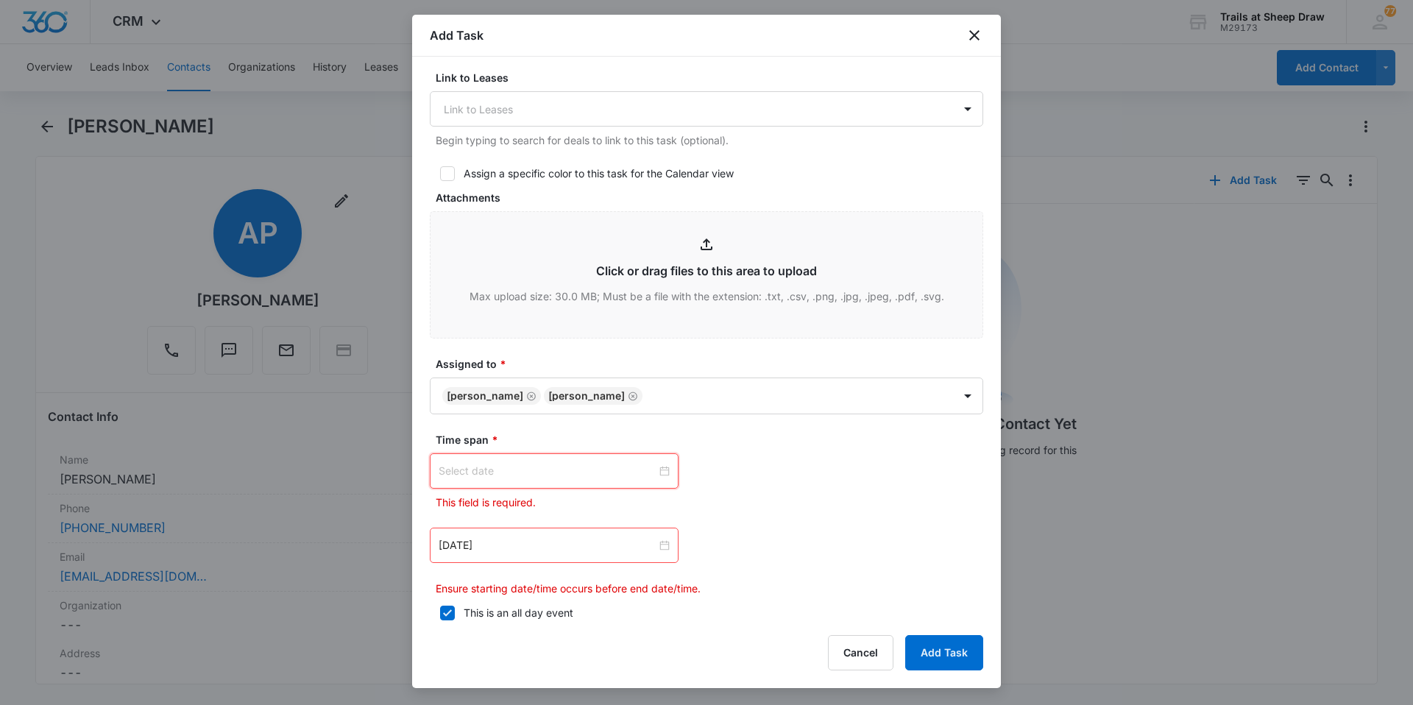
click at [603, 472] on input at bounding box center [548, 471] width 218 height 16
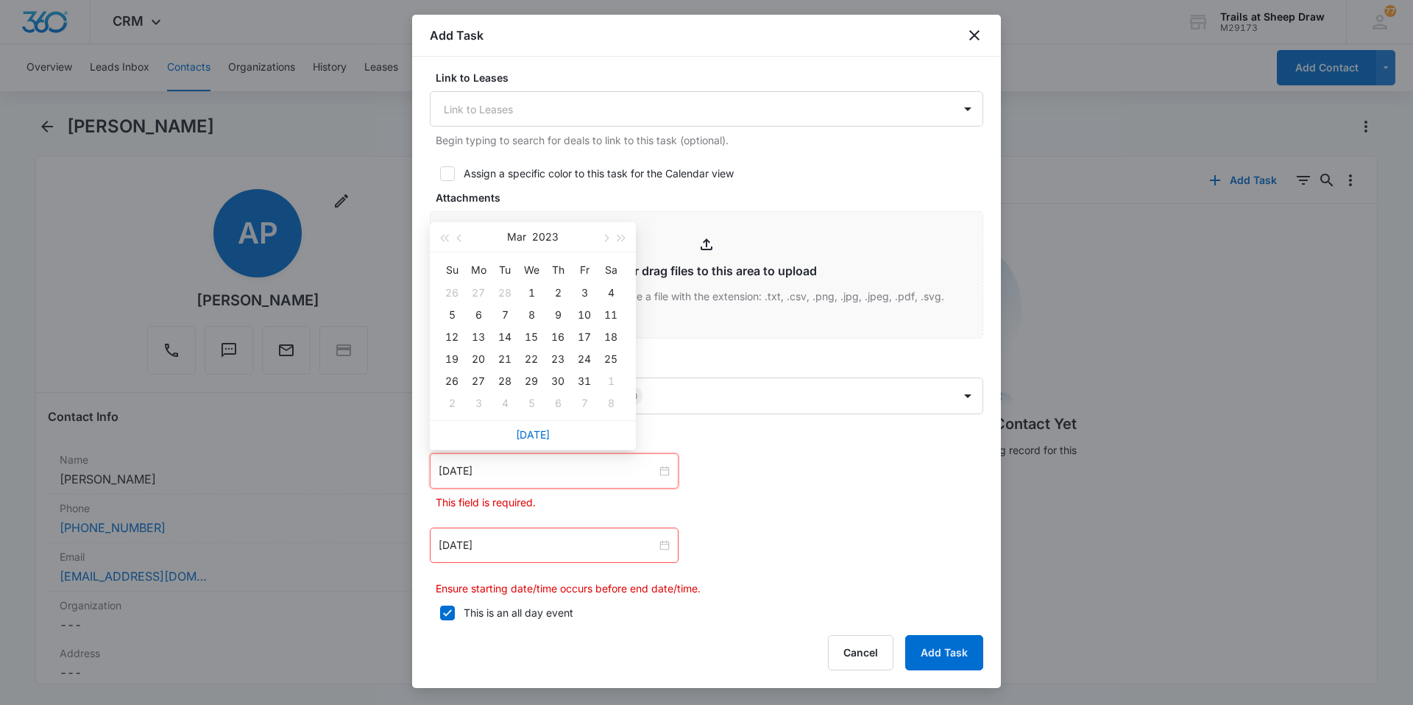
type input "[DATE]"
click at [622, 243] on button "button" at bounding box center [622, 236] width 16 height 29
click at [608, 236] on button "button" at bounding box center [605, 236] width 16 height 29
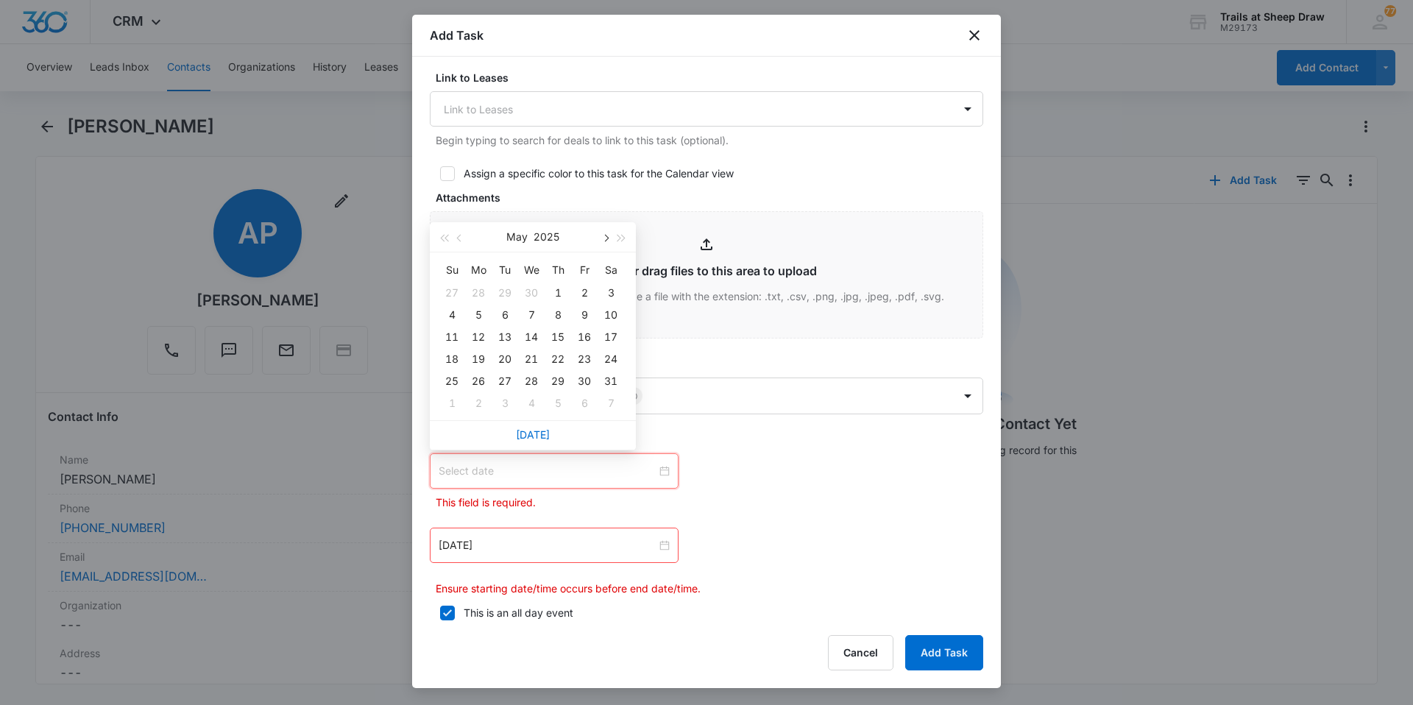
click at [608, 236] on button "button" at bounding box center [605, 236] width 16 height 29
type input "[DATE]"
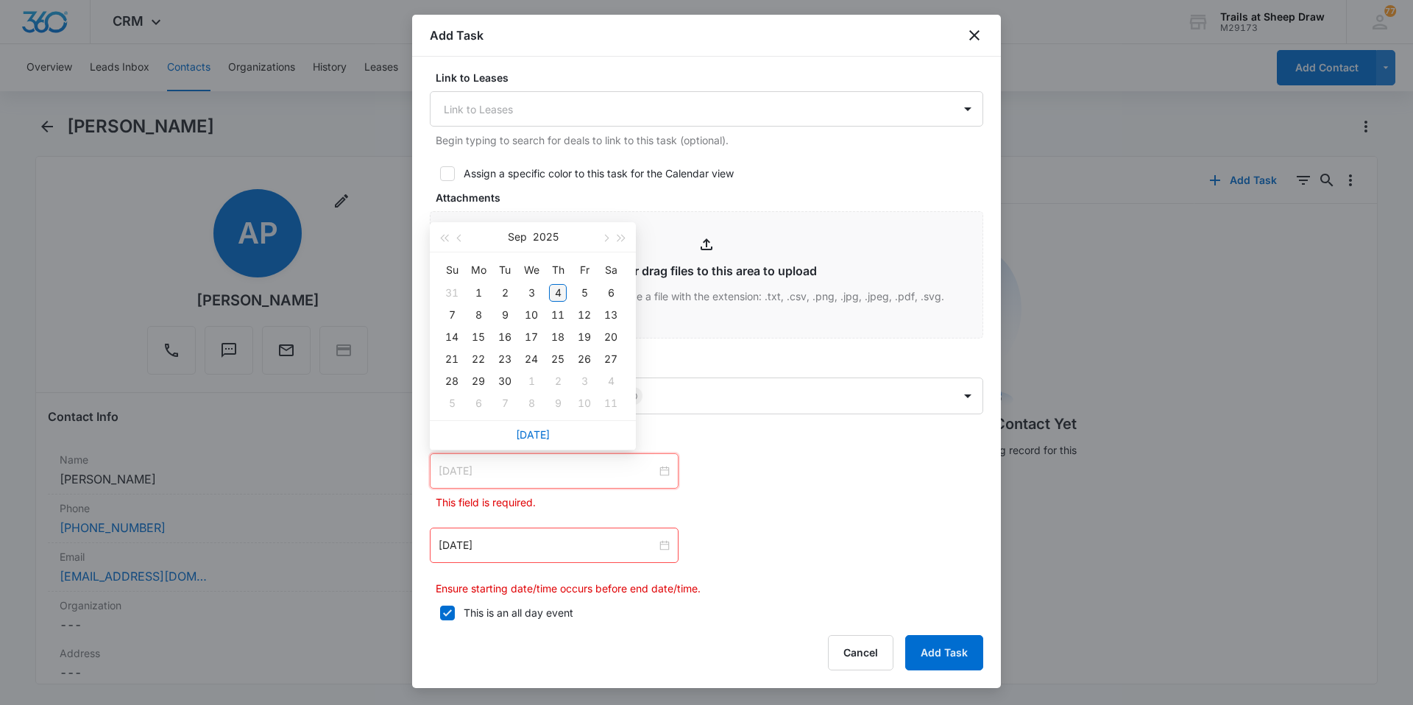
click at [562, 294] on div "4" at bounding box center [558, 293] width 18 height 18
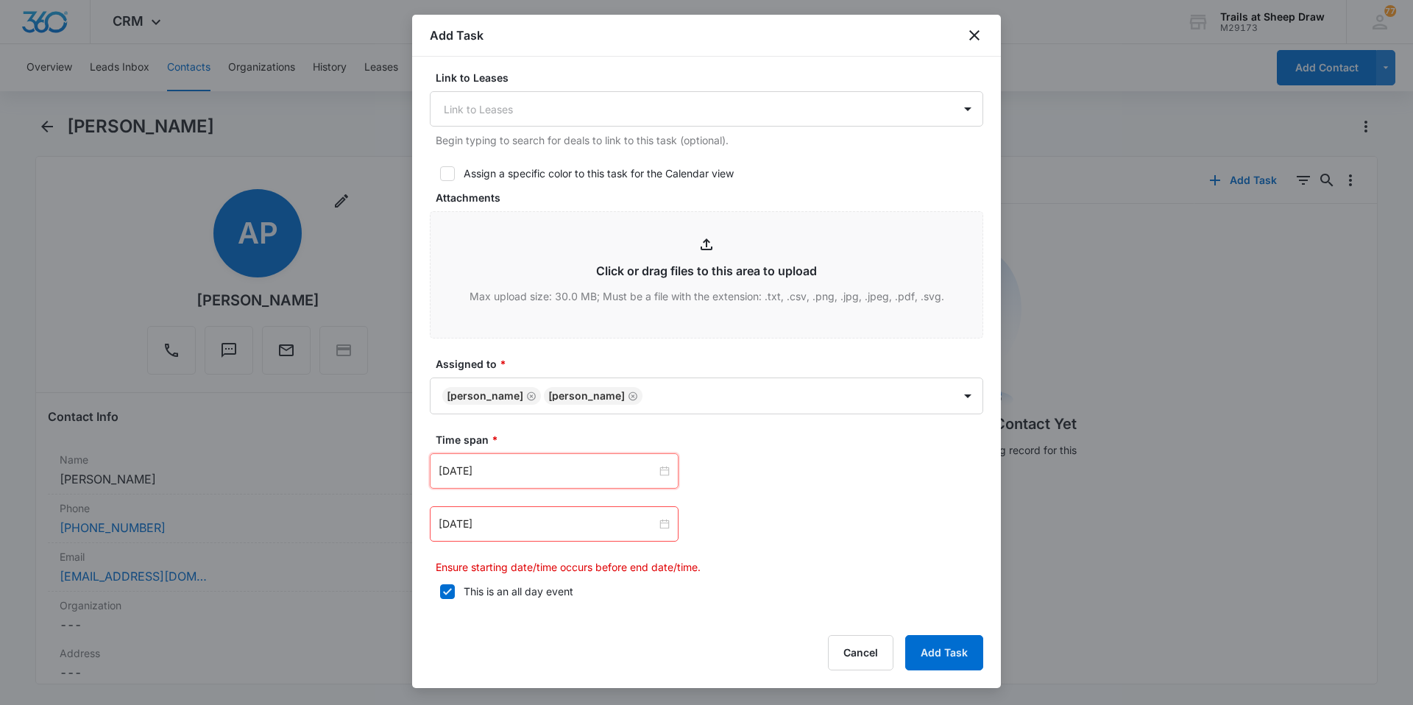
click at [659, 532] on div "[DATE]" at bounding box center [554, 523] width 249 height 35
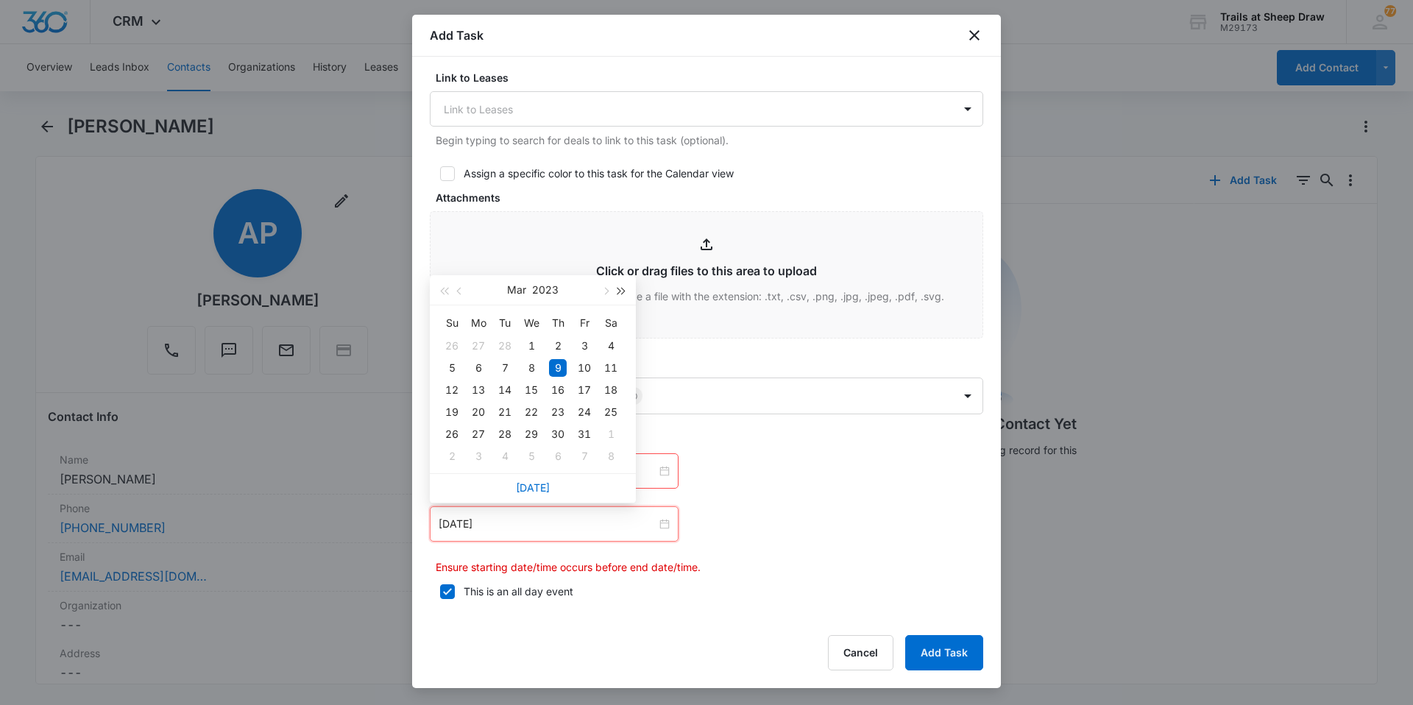
click at [620, 290] on span "button" at bounding box center [621, 291] width 7 height 7
click at [621, 290] on span "button" at bounding box center [621, 291] width 7 height 7
click at [446, 294] on button "button" at bounding box center [444, 289] width 16 height 29
click at [604, 290] on span "button" at bounding box center [604, 291] width 7 height 7
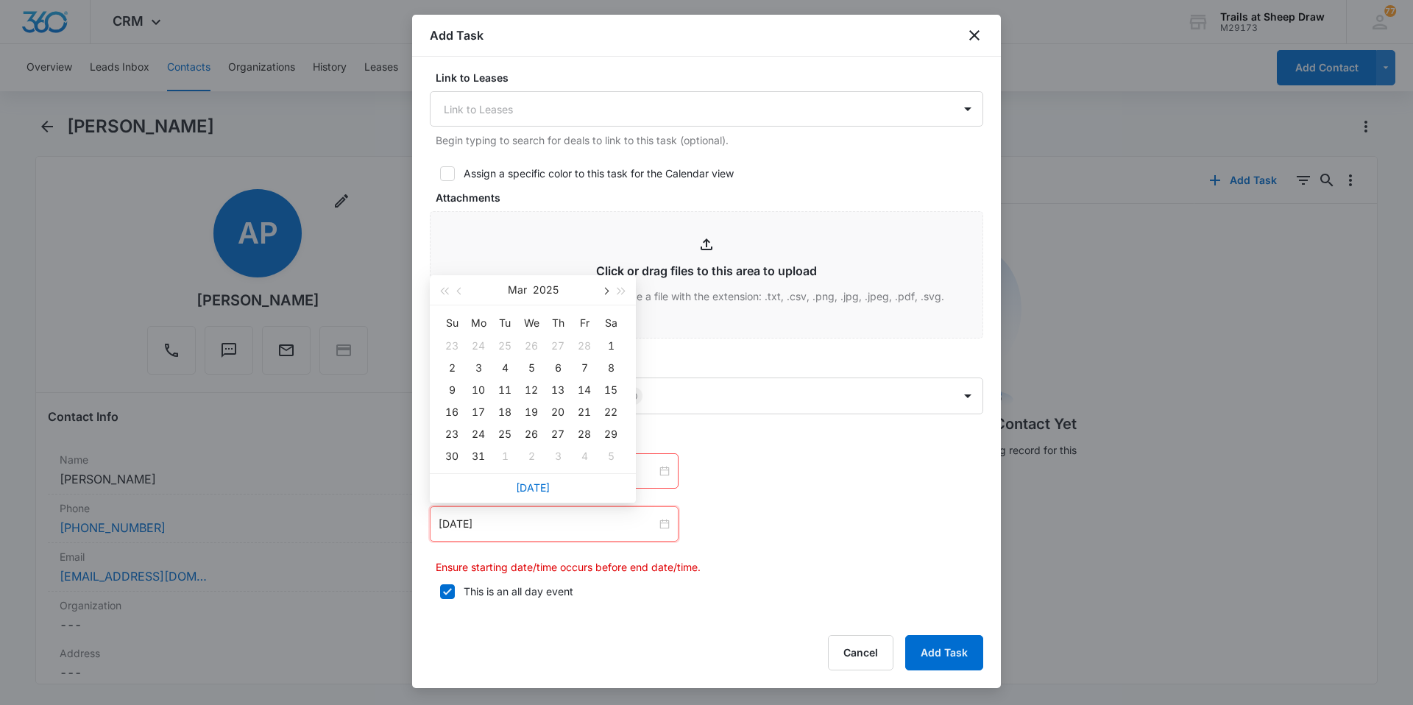
click at [604, 290] on span "button" at bounding box center [604, 291] width 7 height 7
click at [604, 289] on span "button" at bounding box center [604, 291] width 7 height 7
click at [604, 290] on span "button" at bounding box center [604, 291] width 7 height 7
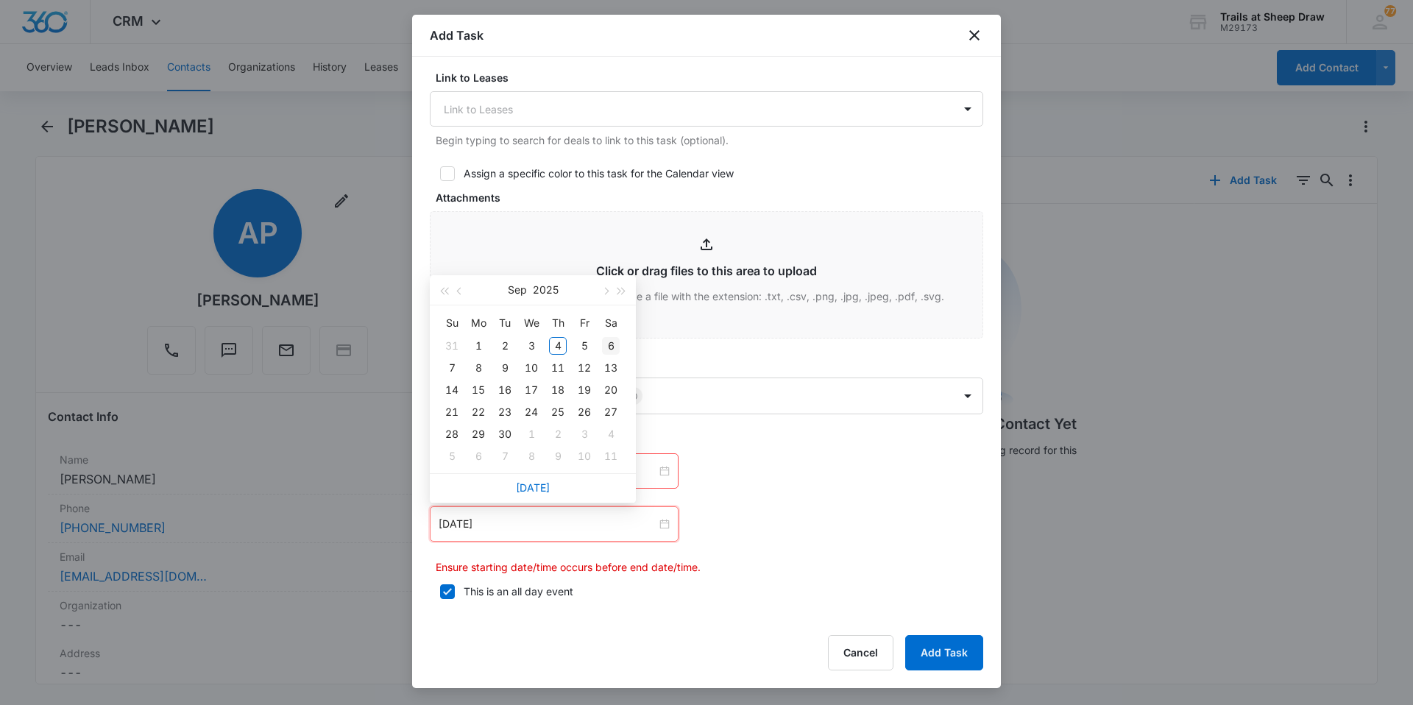
type input "[DATE]"
click at [612, 347] on div "6" at bounding box center [611, 346] width 18 height 18
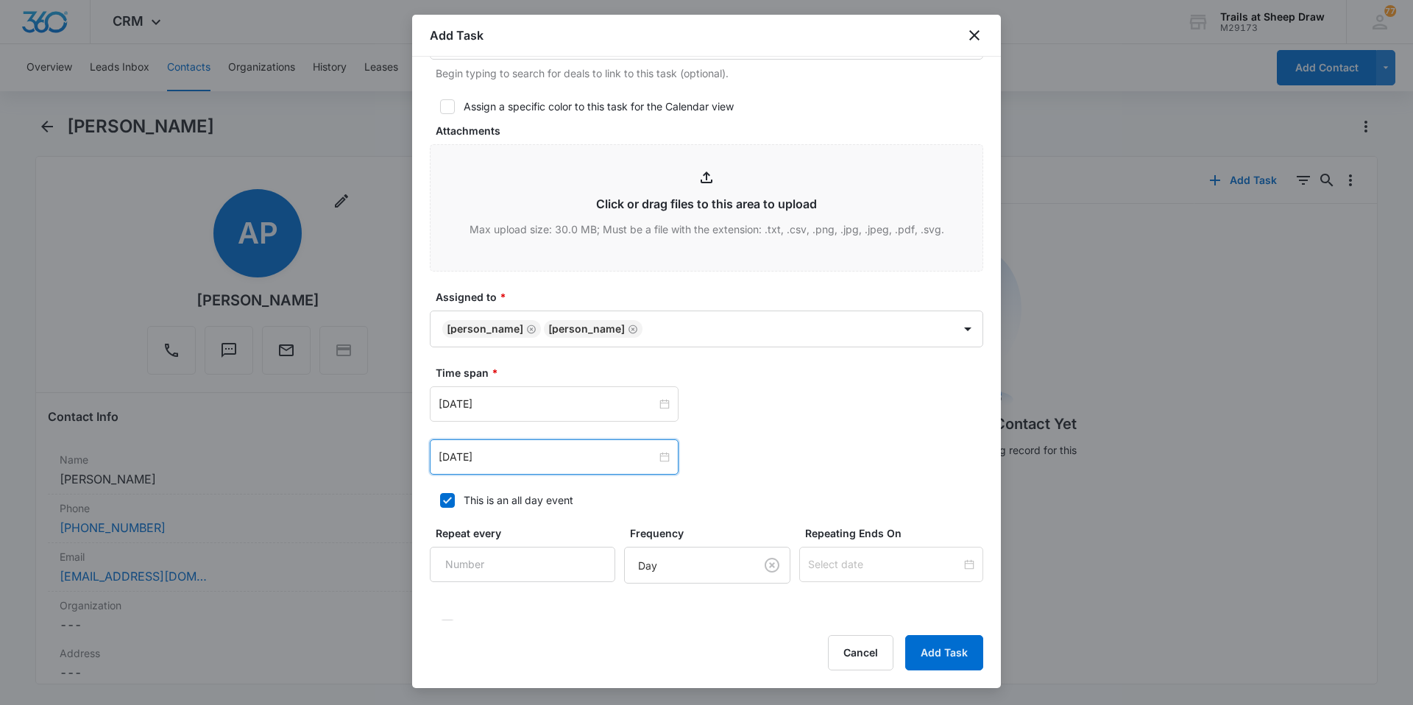
scroll to position [762, 0]
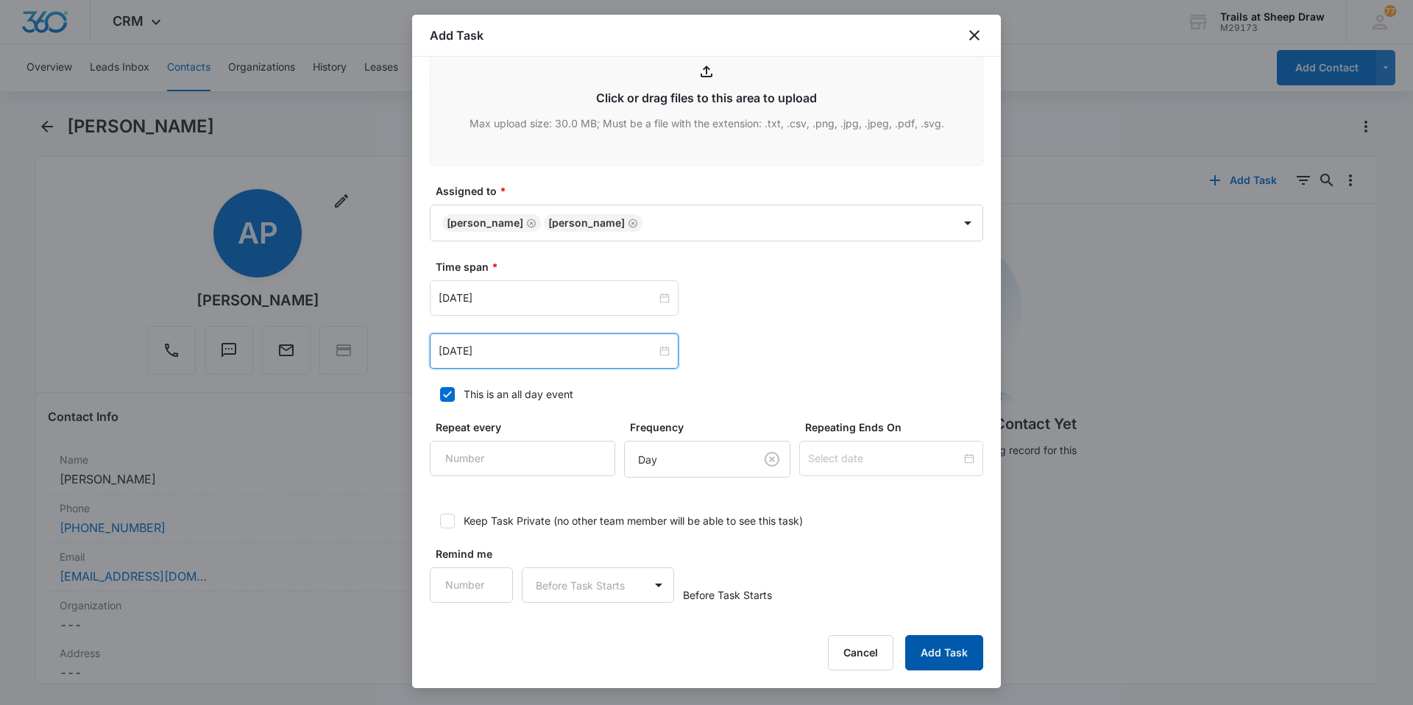
click at [928, 655] on button "Add Task" at bounding box center [944, 652] width 78 height 35
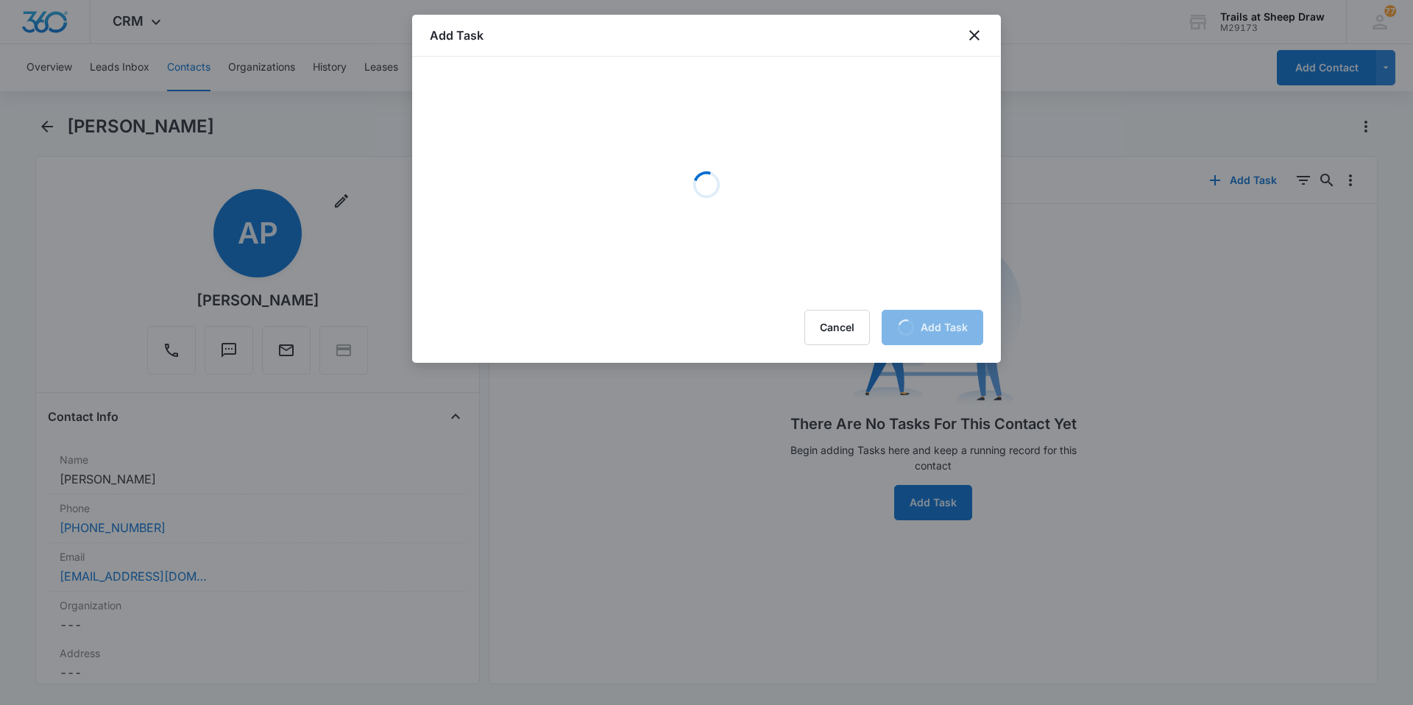
scroll to position [0, 0]
